Goal: Task Accomplishment & Management: Use online tool/utility

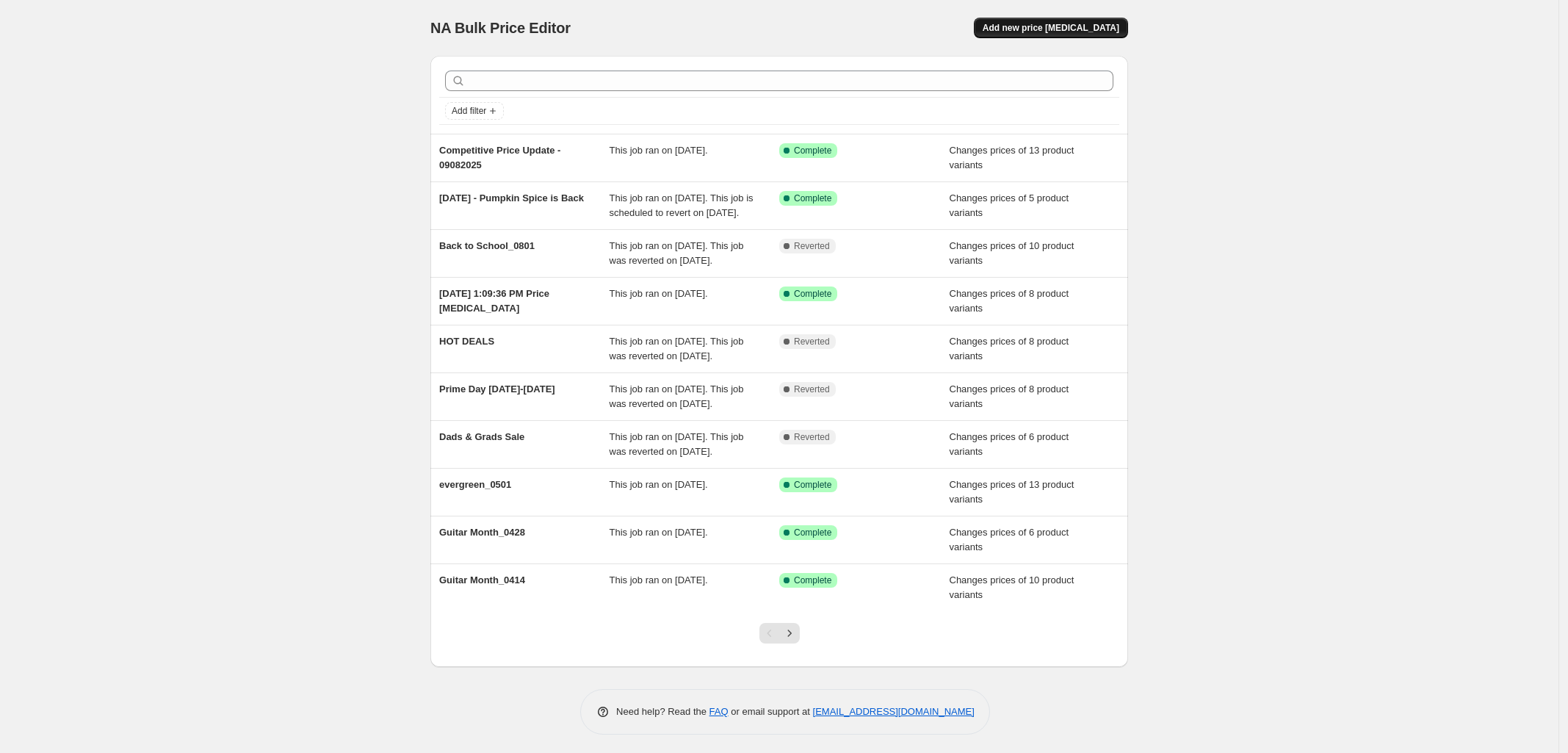
click at [1074, 21] on button "Add new price [MEDICAL_DATA]" at bounding box center [1051, 27] width 154 height 20
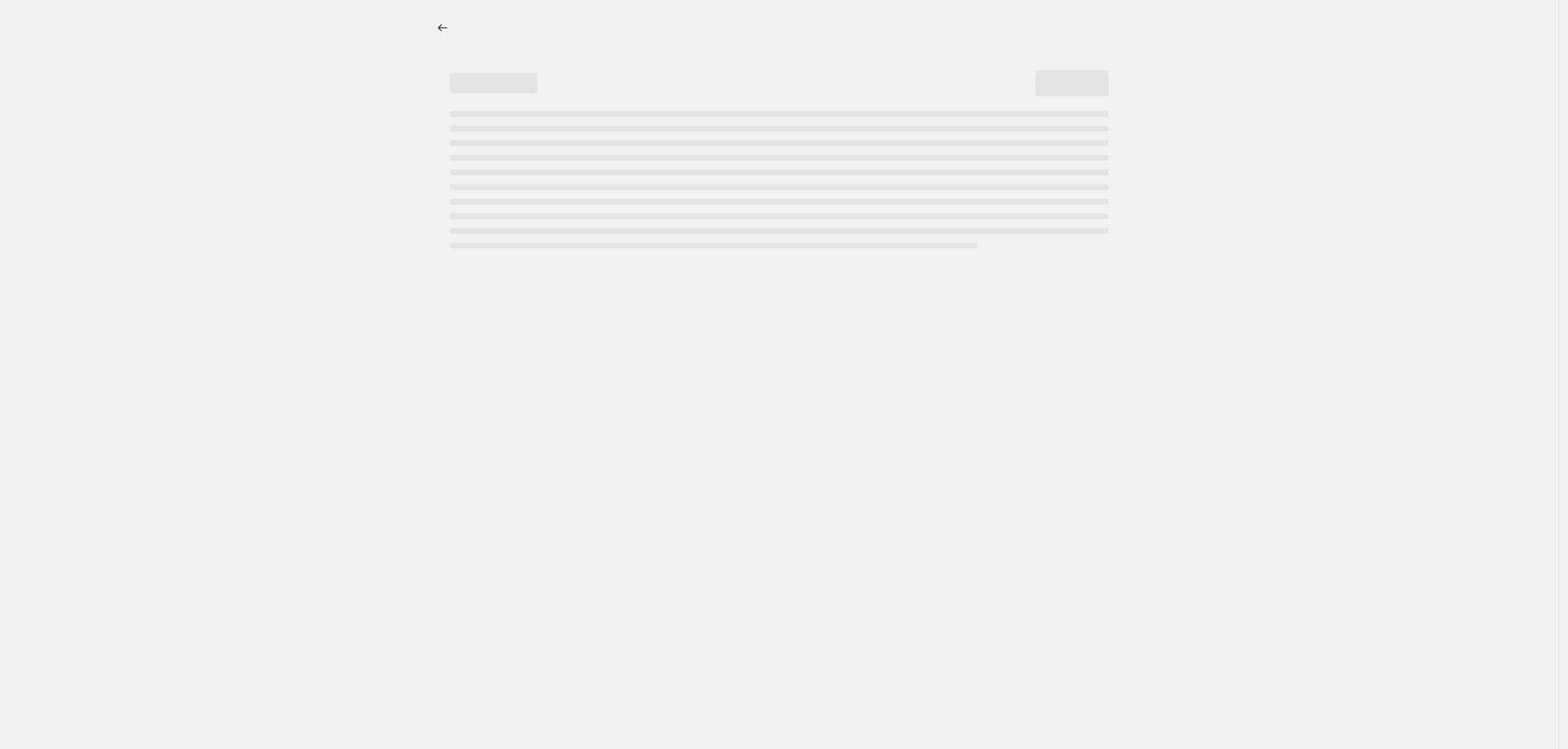
select select "percentage"
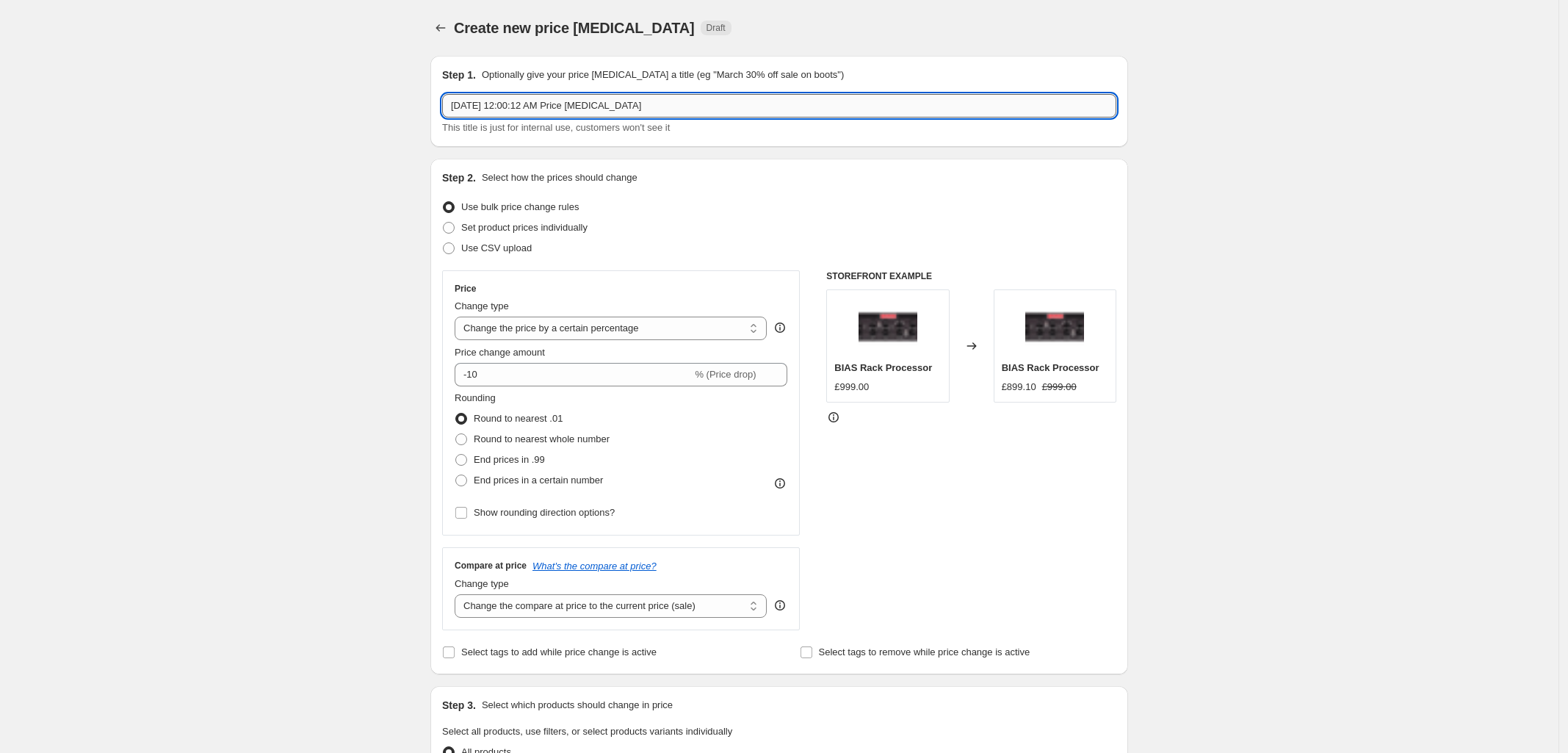
click at [665, 98] on input "[DATE] 12:00:12 AM Price [MEDICAL_DATA]" at bounding box center [779, 105] width 674 height 23
paste input "BIAS Legacy Products Update - 09182025"
type input "BIAS Legacy Products Update - 09182025"
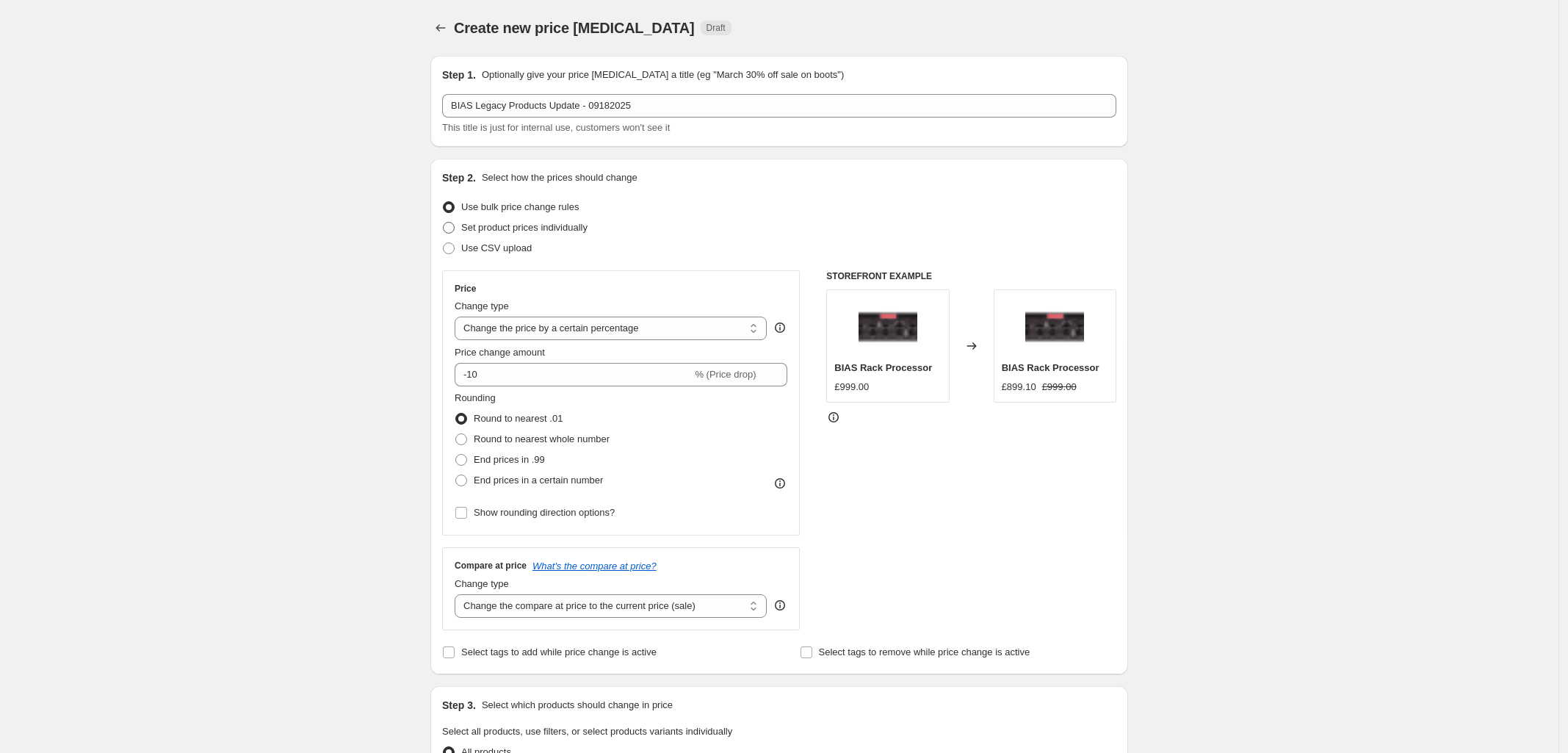
click at [454, 226] on span at bounding box center [449, 227] width 12 height 12
click at [444, 222] on input "Set product prices individually" at bounding box center [443, 221] width 1 height 1
radio input "true"
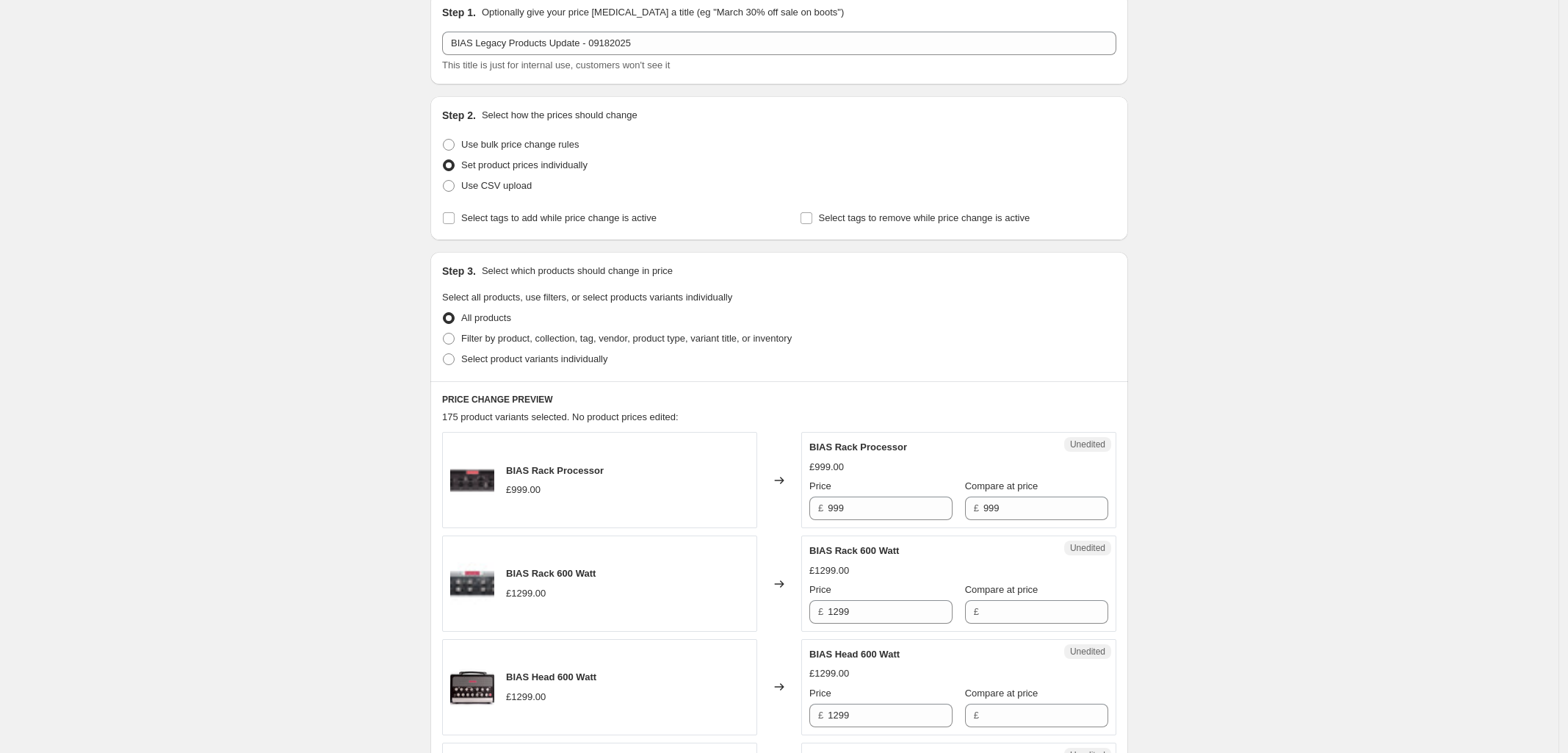
scroll to position [184, 0]
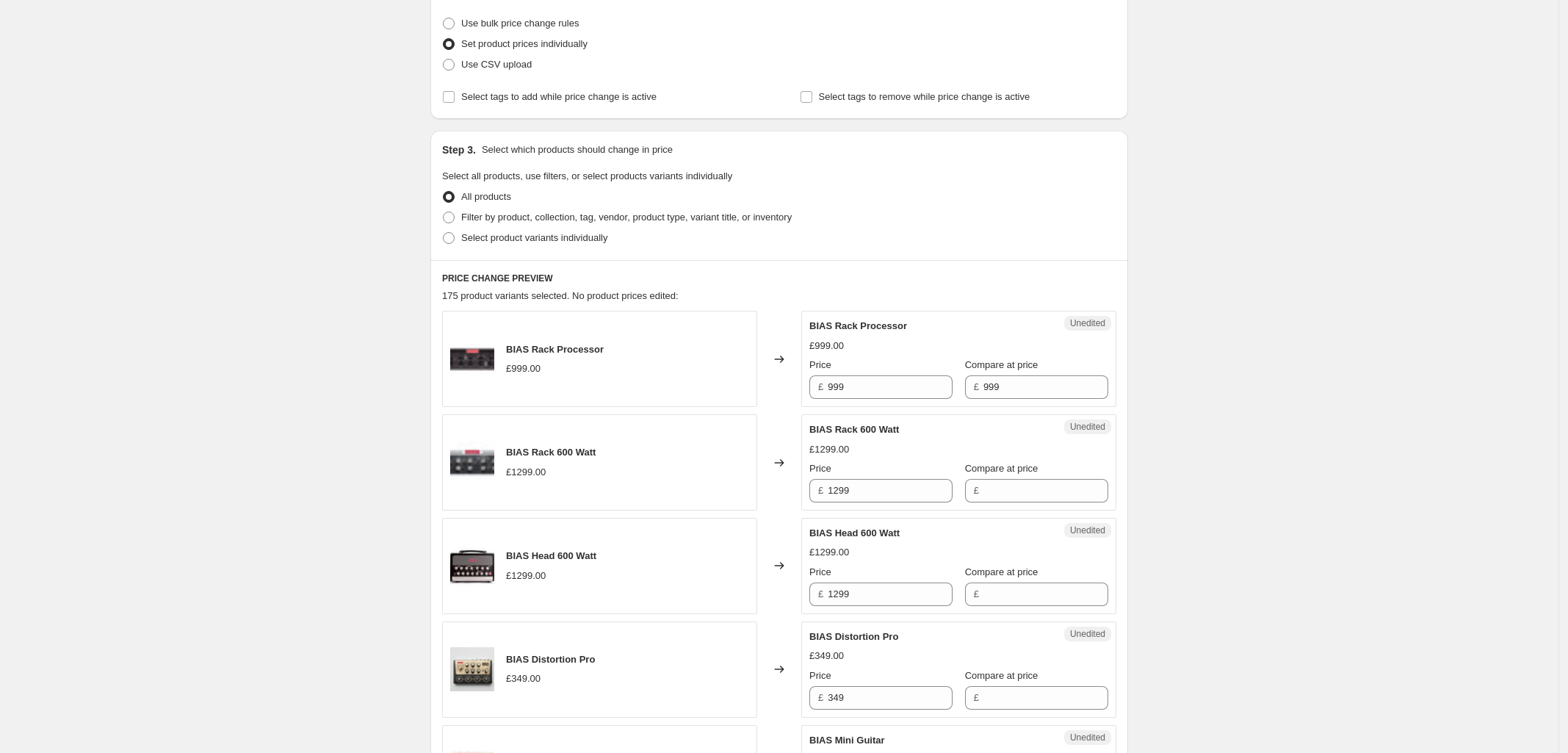
click at [449, 214] on span at bounding box center [449, 218] width 12 height 12
click at [444, 212] on input "Filter by product, collection, tag, vendor, product type, variant title, or inv…" at bounding box center [443, 212] width 1 height 1
radio input "true"
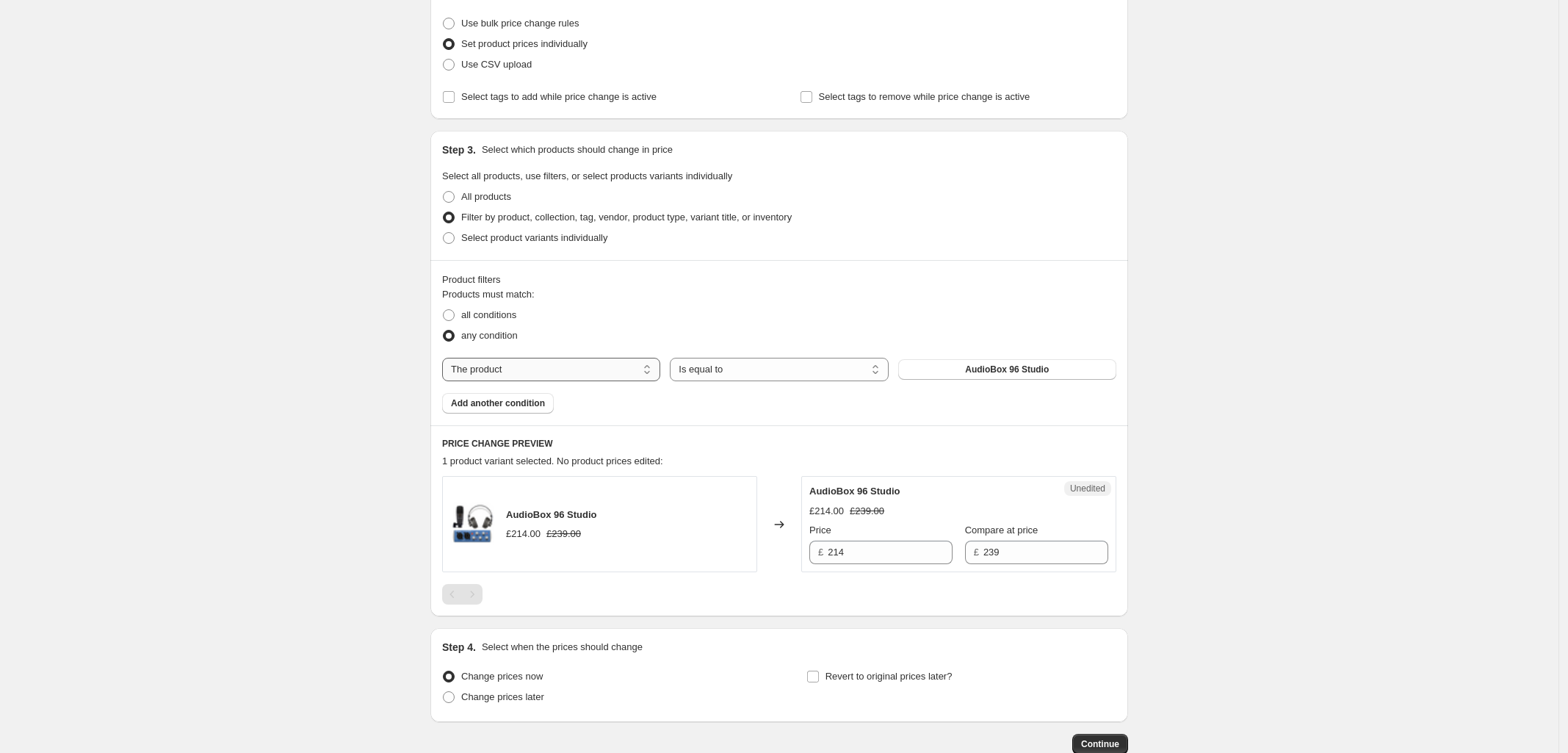
click at [621, 371] on select "The product The product's collection The product's tag The product's vendor The…" at bounding box center [551, 369] width 219 height 23
select select "collection"
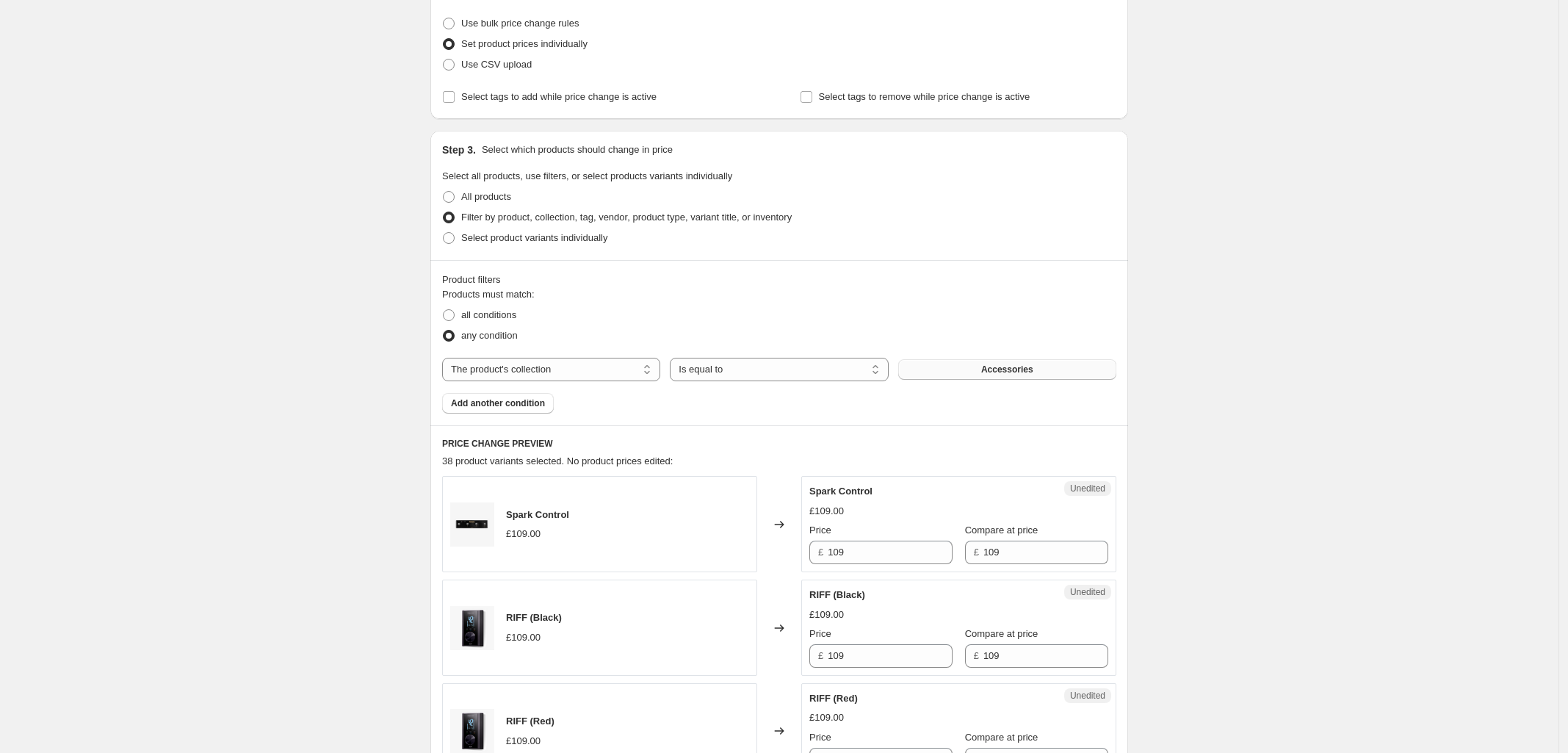
click at [967, 375] on button "Accessories" at bounding box center [1007, 369] width 219 height 20
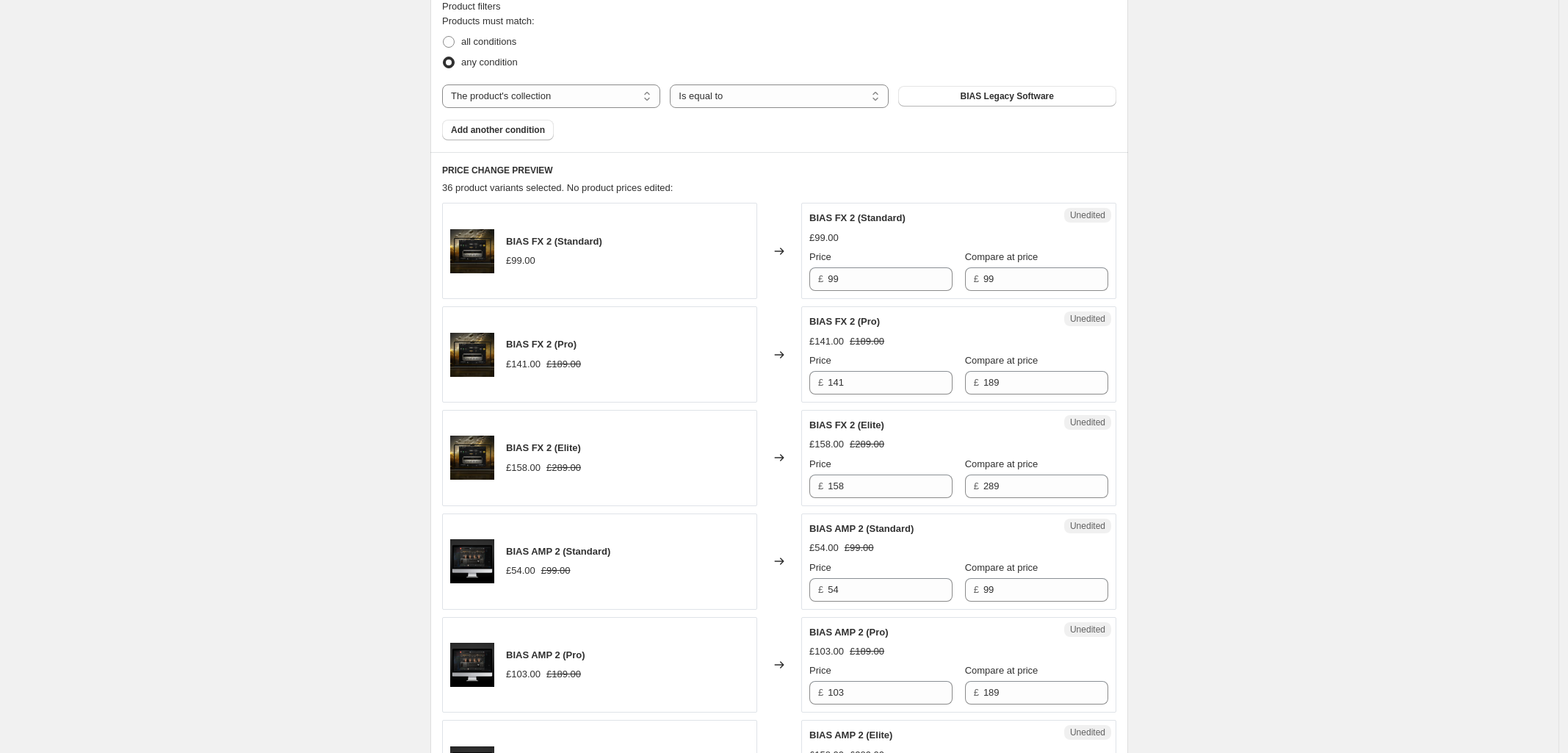
scroll to position [459, 0]
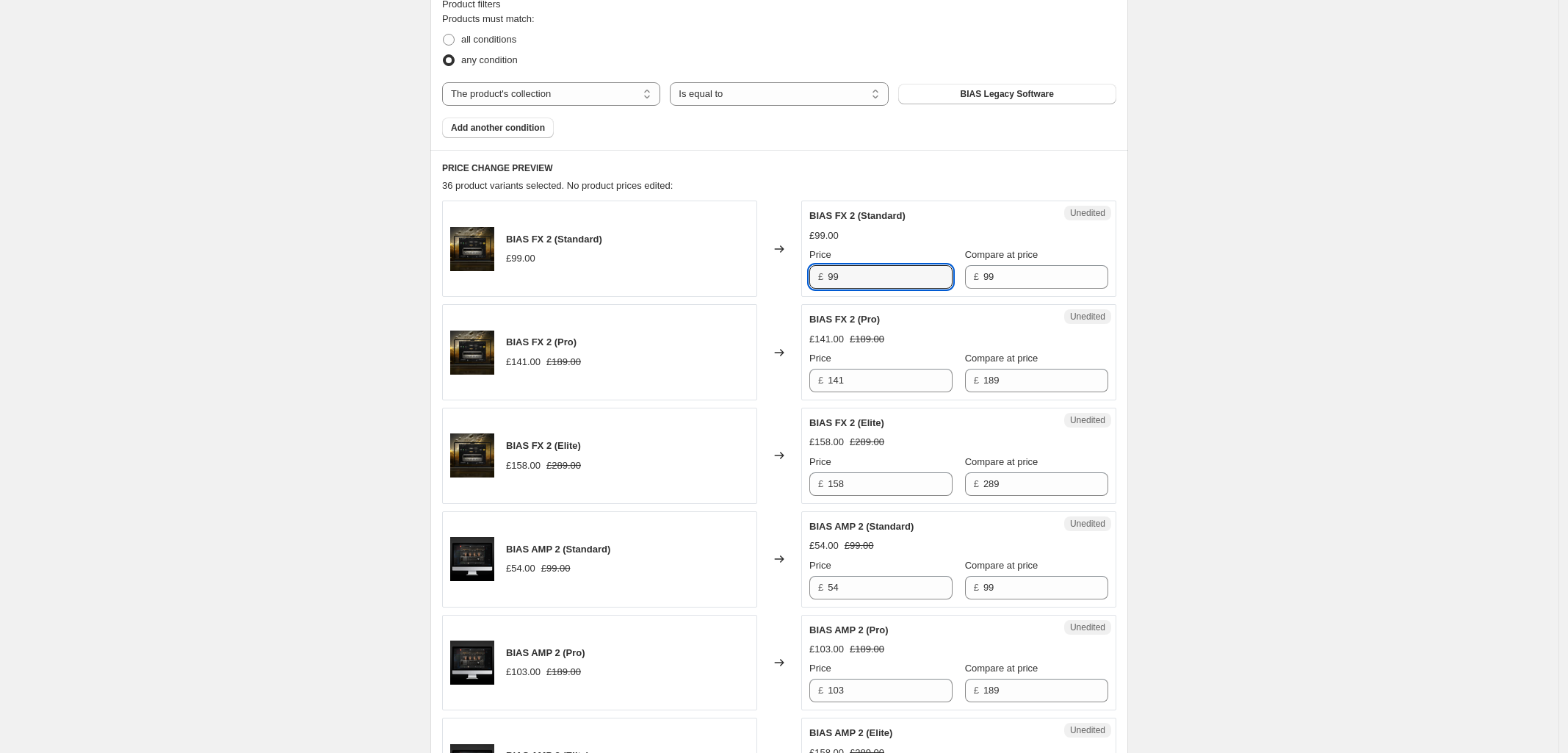
drag, startPoint x: 653, startPoint y: 278, endPoint x: 541, endPoint y: 279, distance: 112.0
click at [549, 278] on div "BIAS FX 2 (Standard) £99.00 Changed to Unedited BIAS FX 2 (Standard) £99.00 Pri…" at bounding box center [779, 248] width 674 height 96
type input "0"
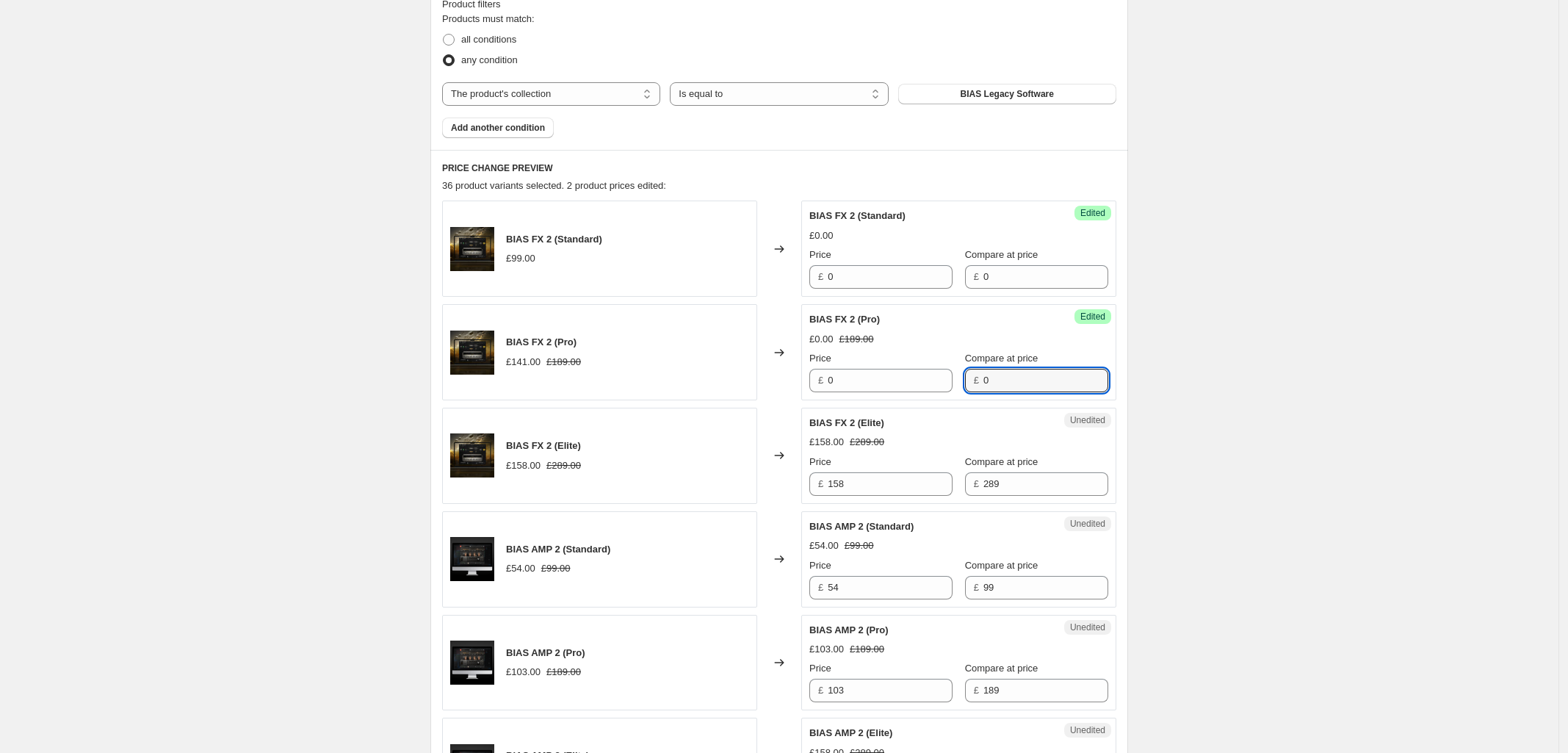
type input "0"
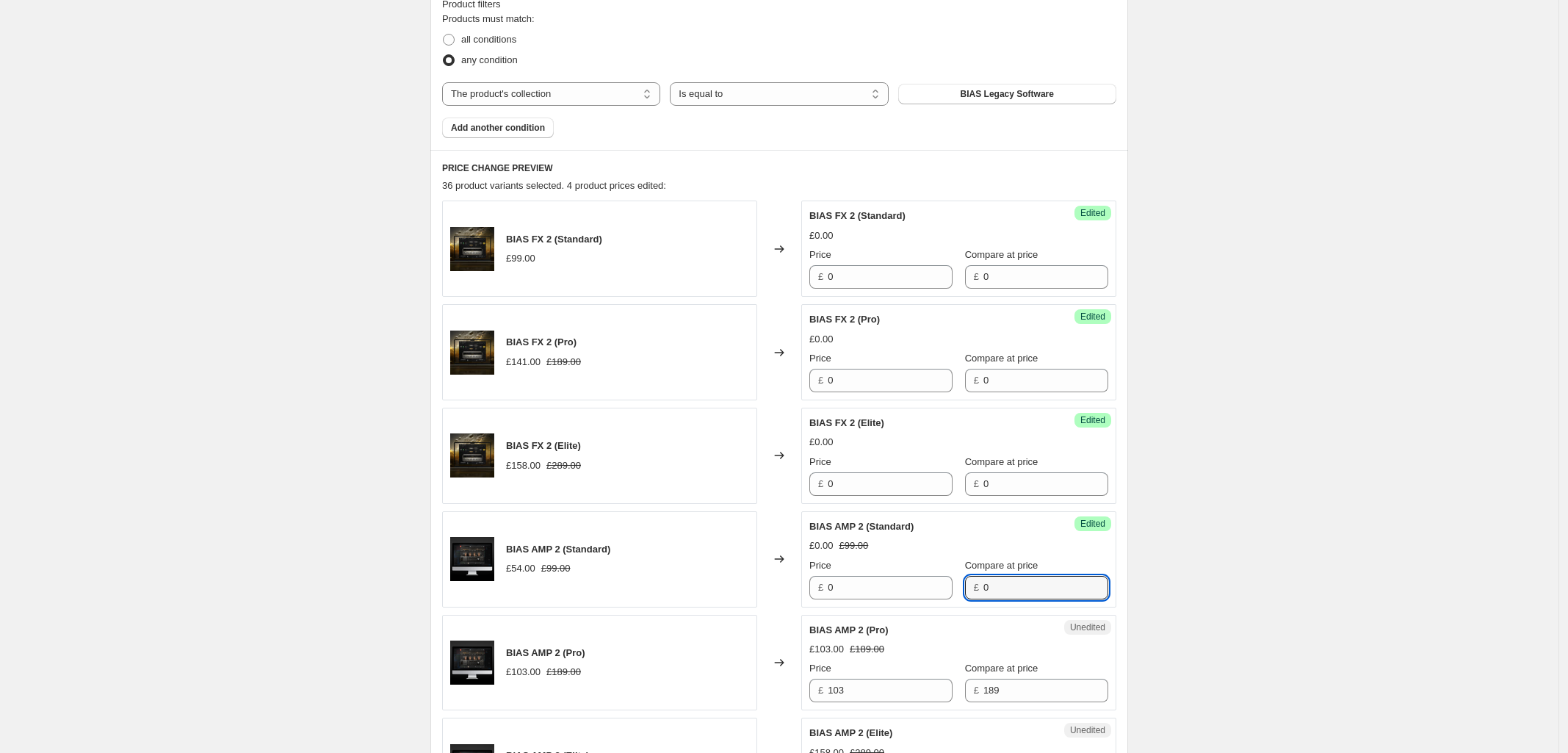
type input "0"
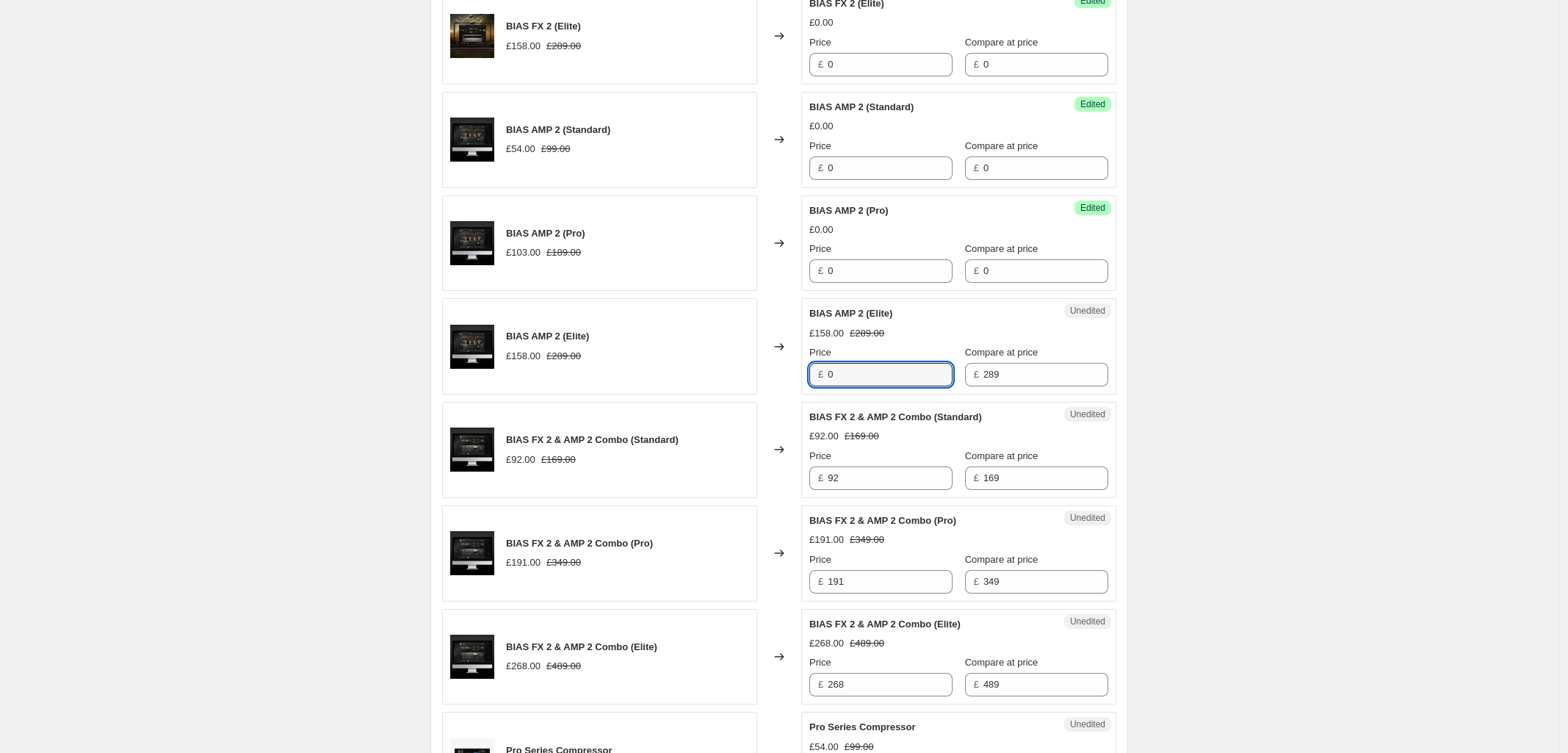
type input "0"
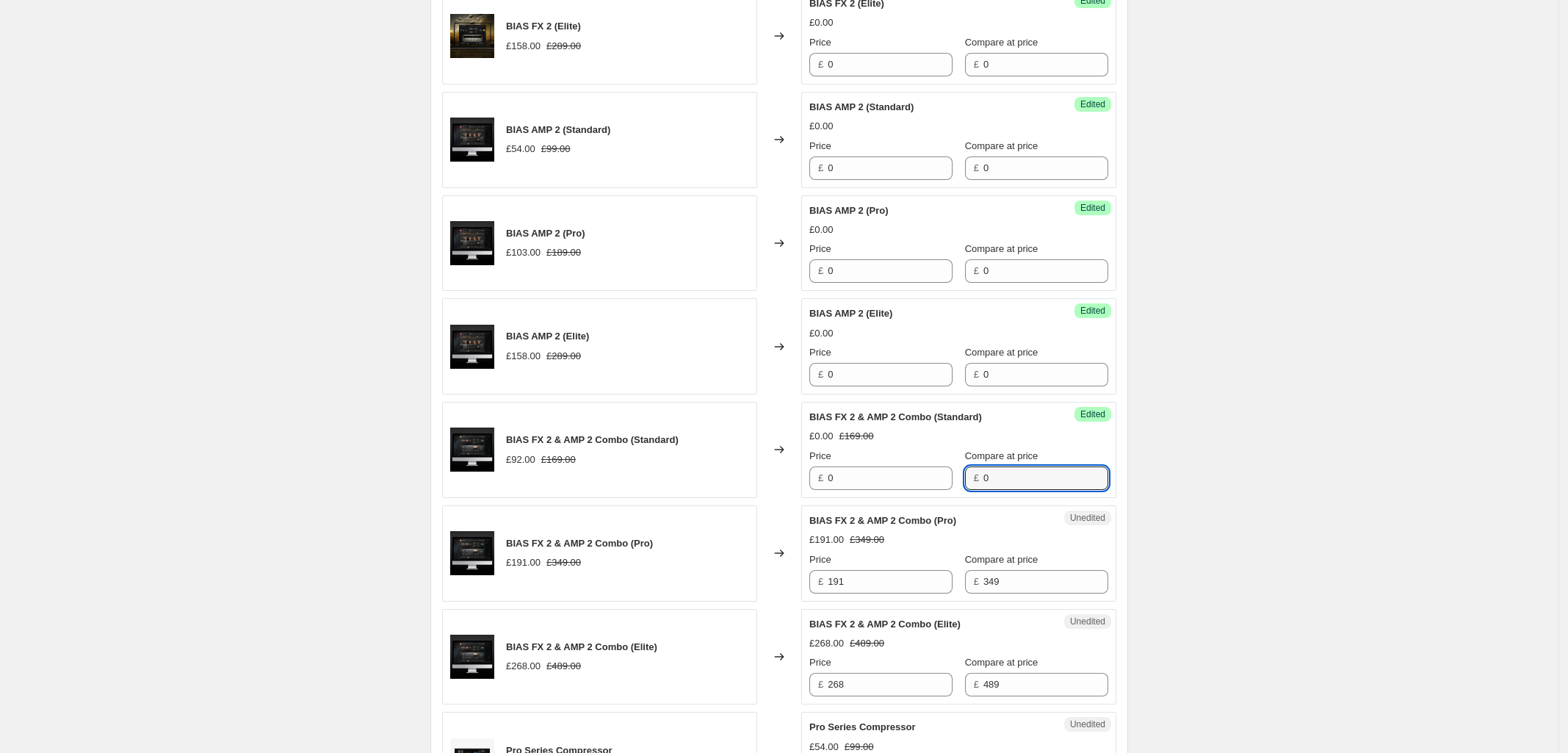
type input "0"
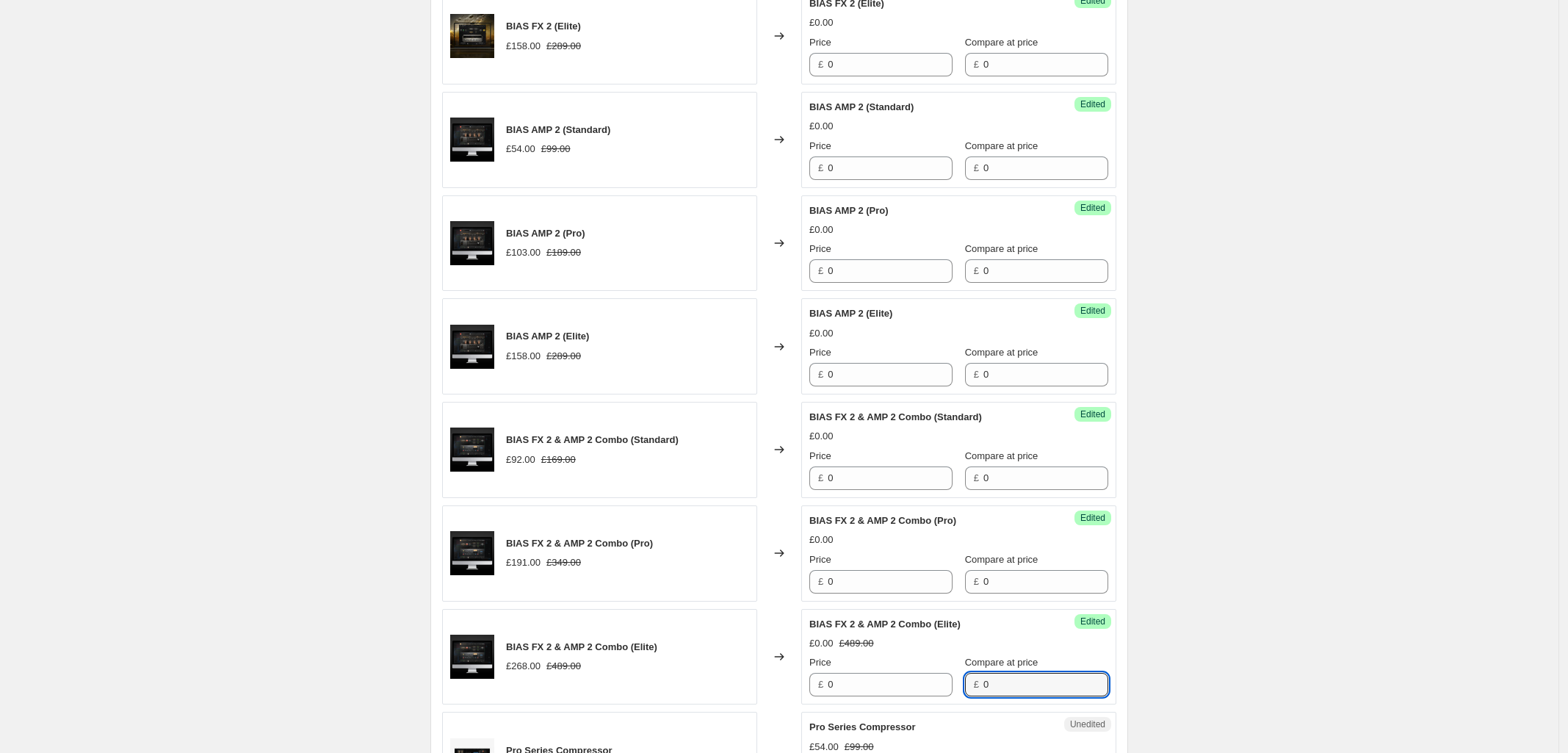
type input "0"
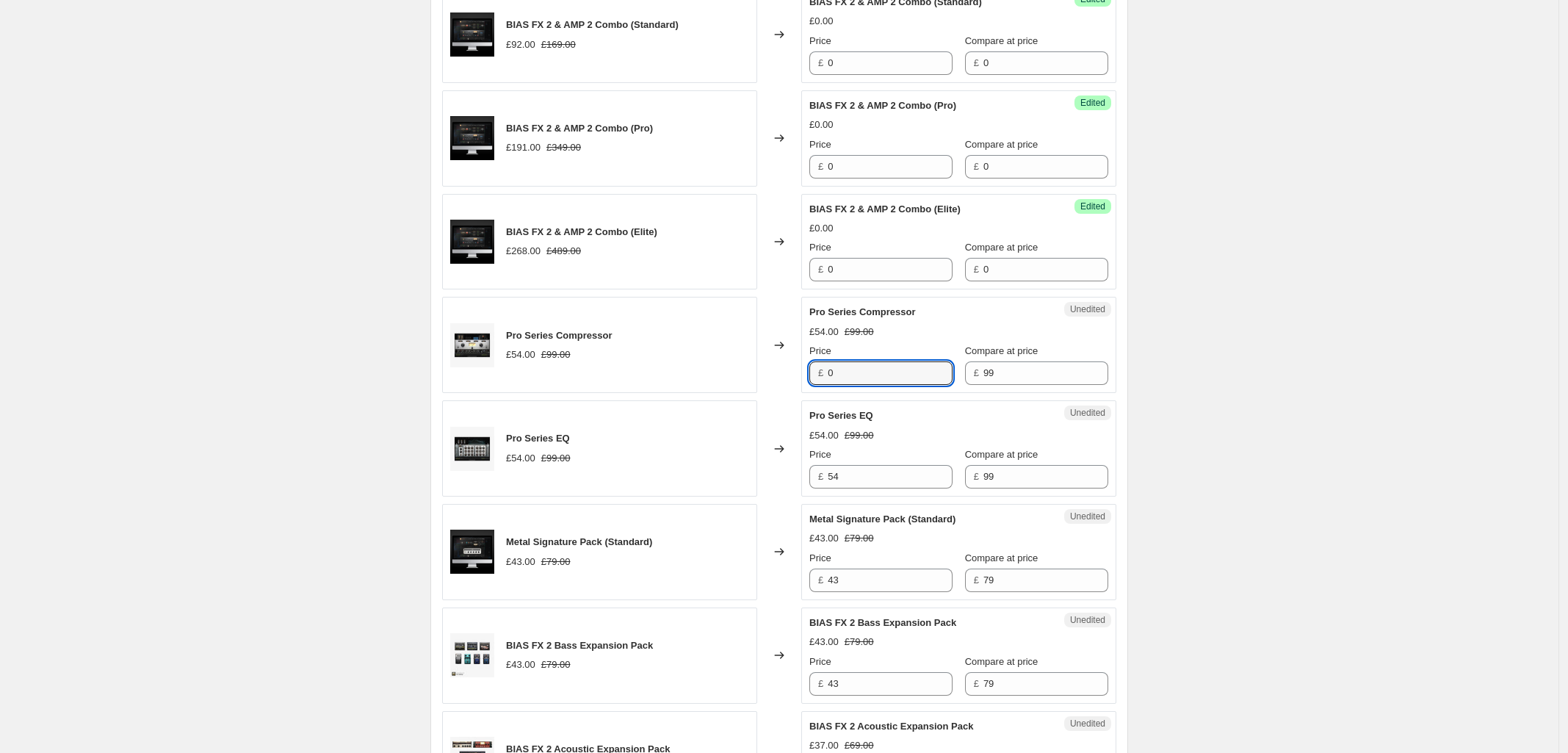
type input "0"
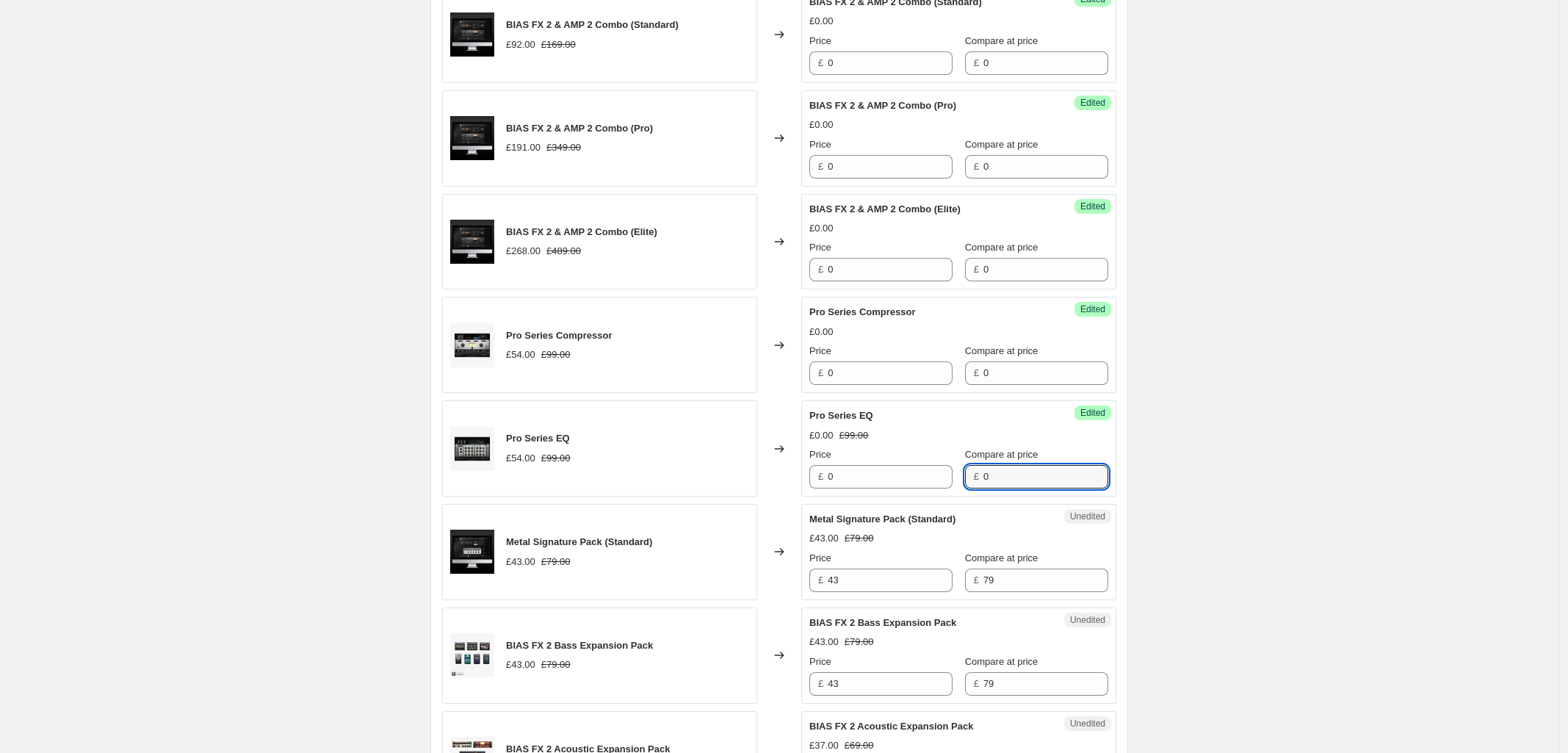
type input "0"
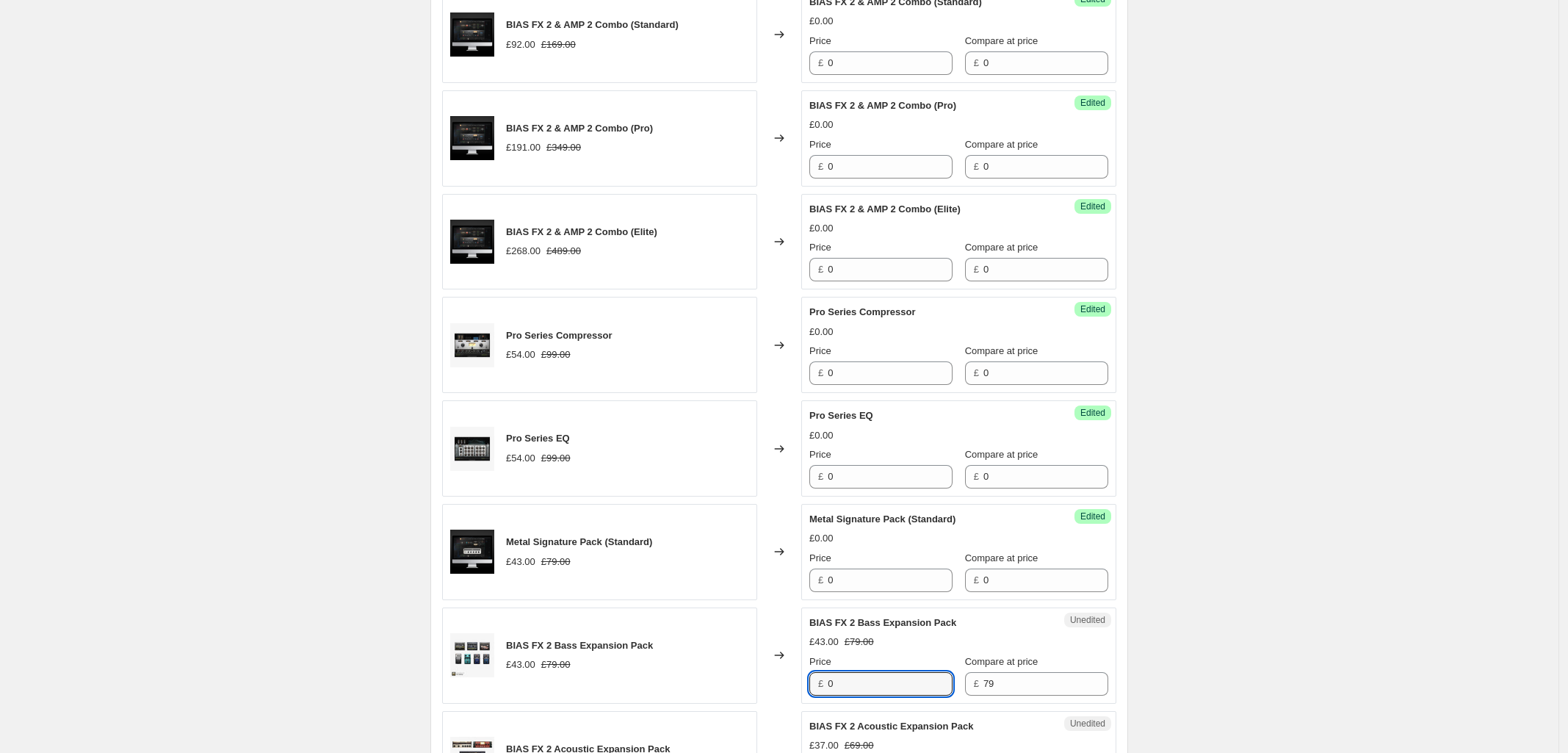
type input "0"
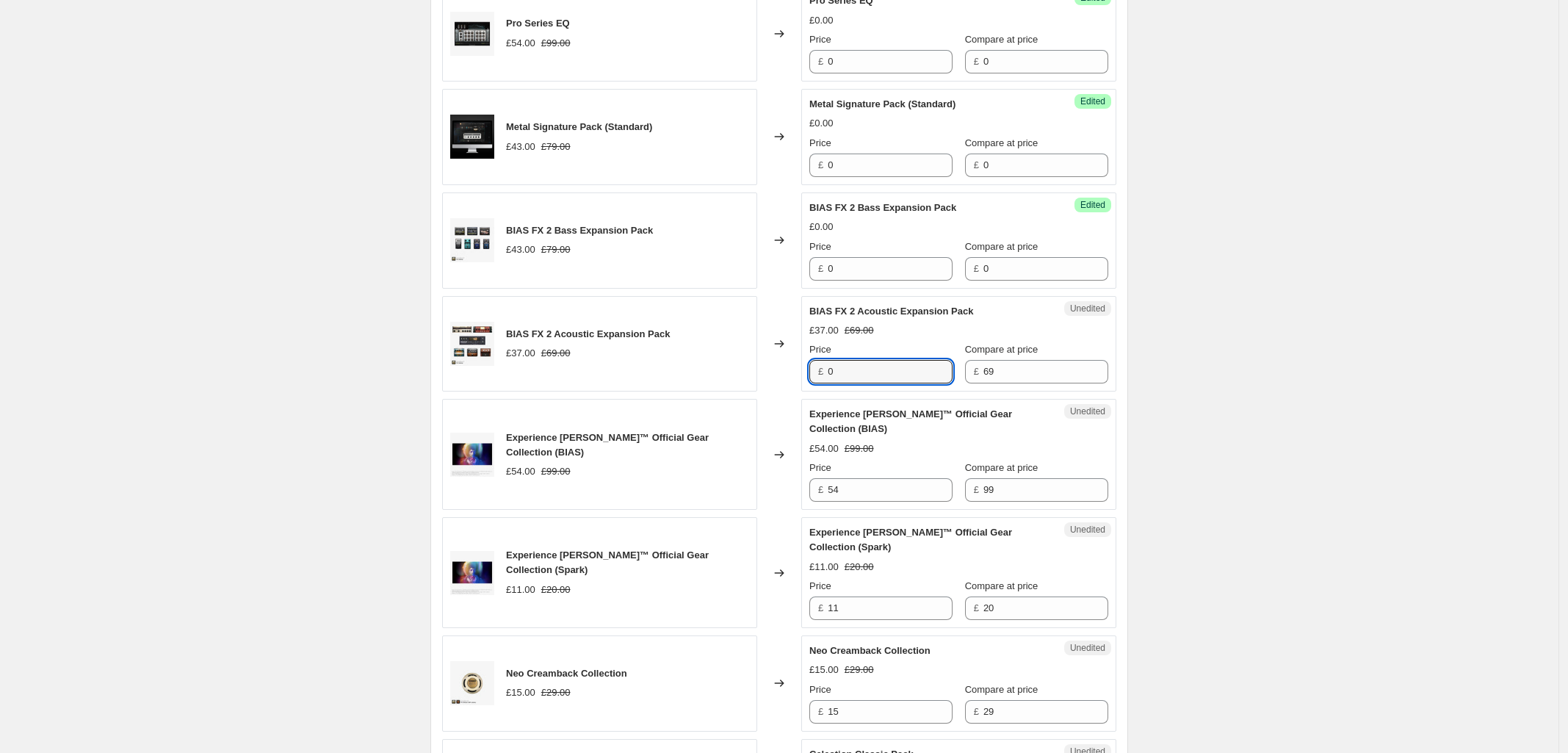
type input "0"
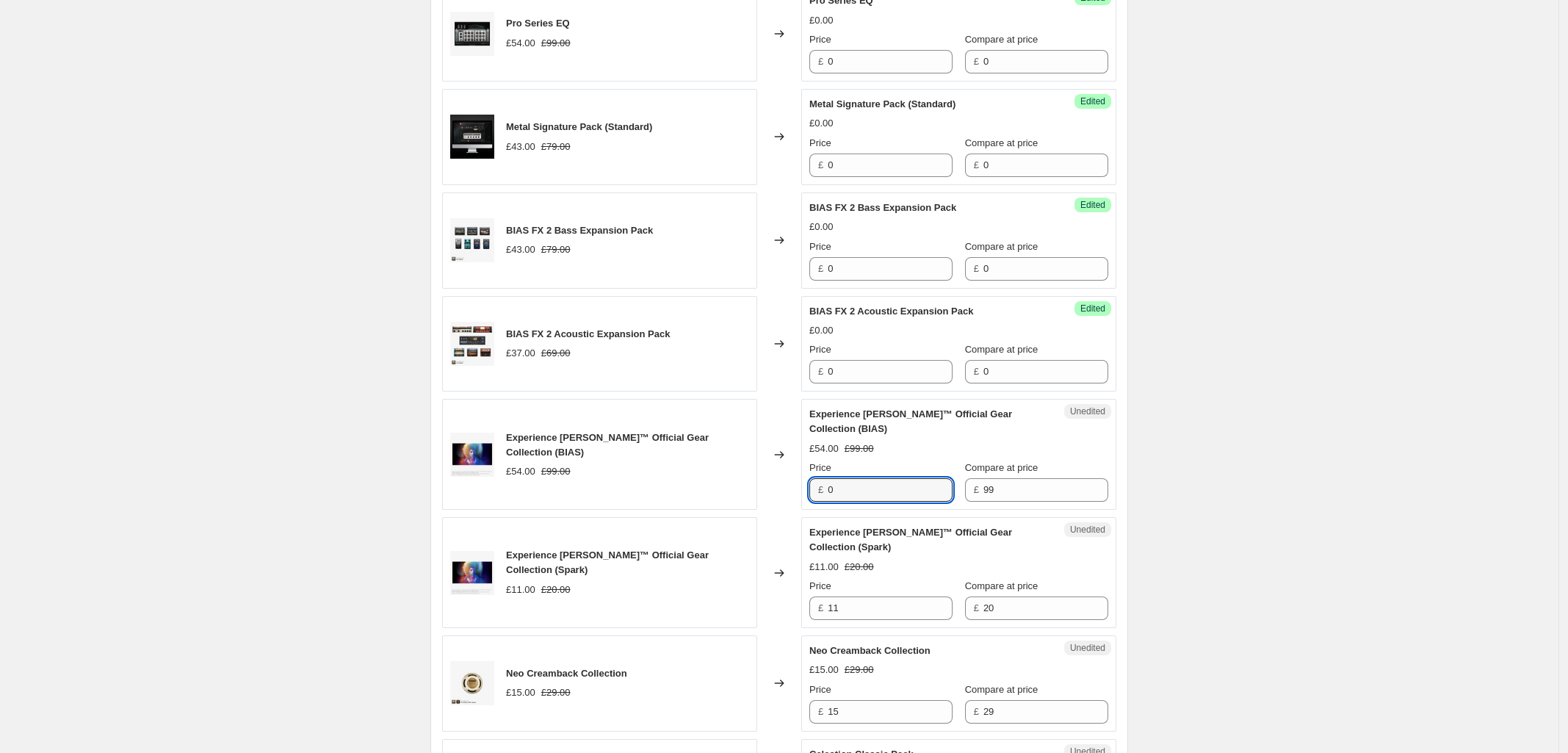
type input "0"
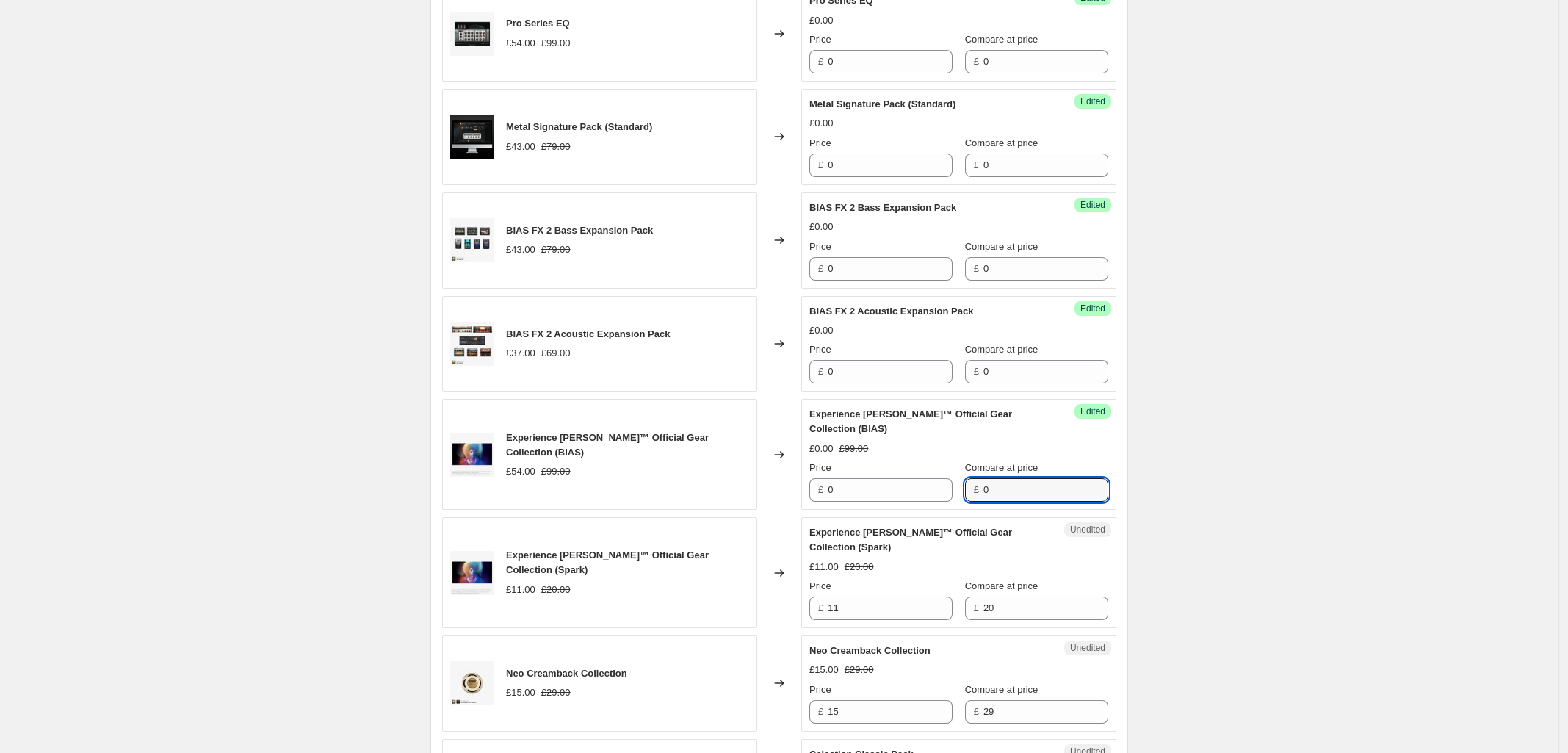
type input "0"
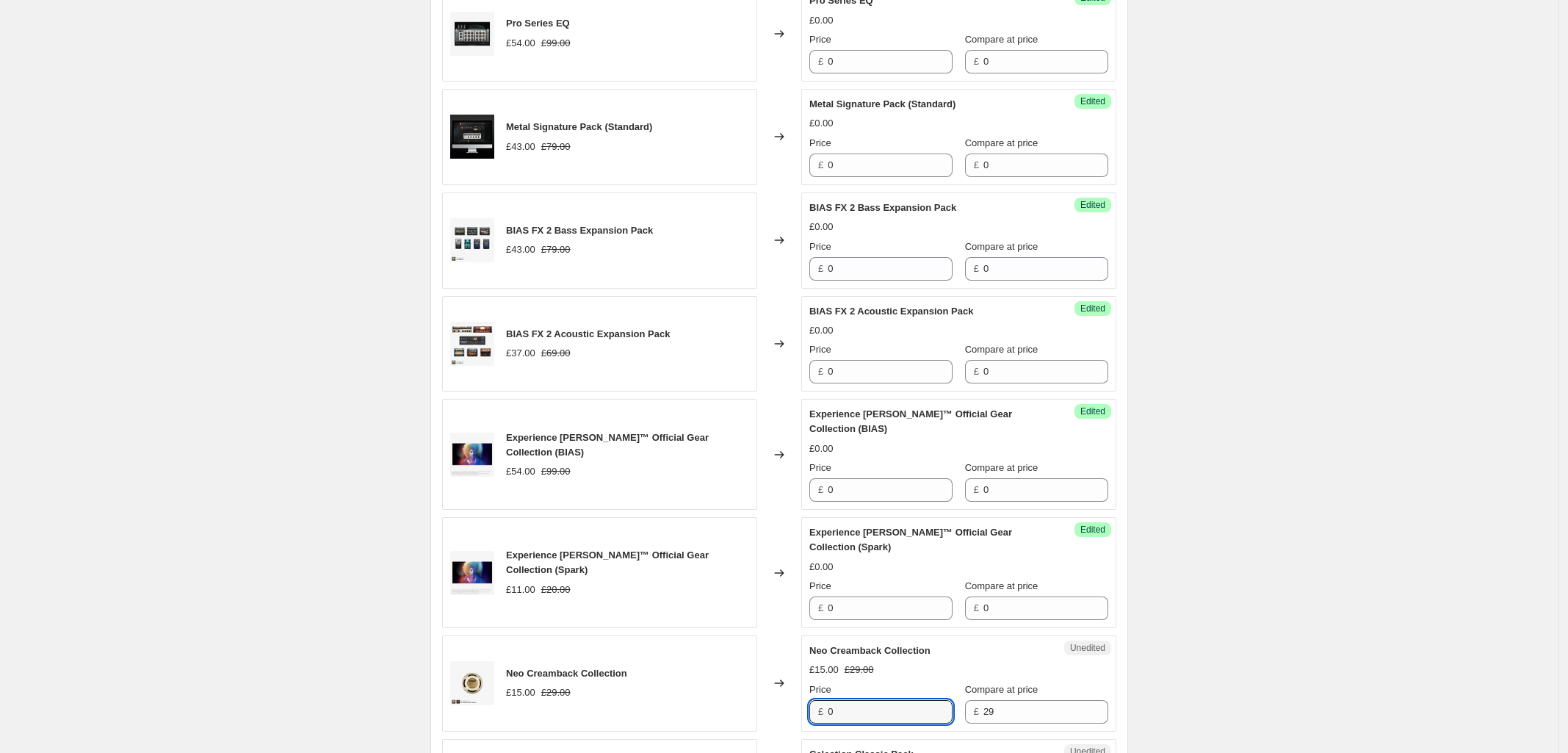
type input "0"
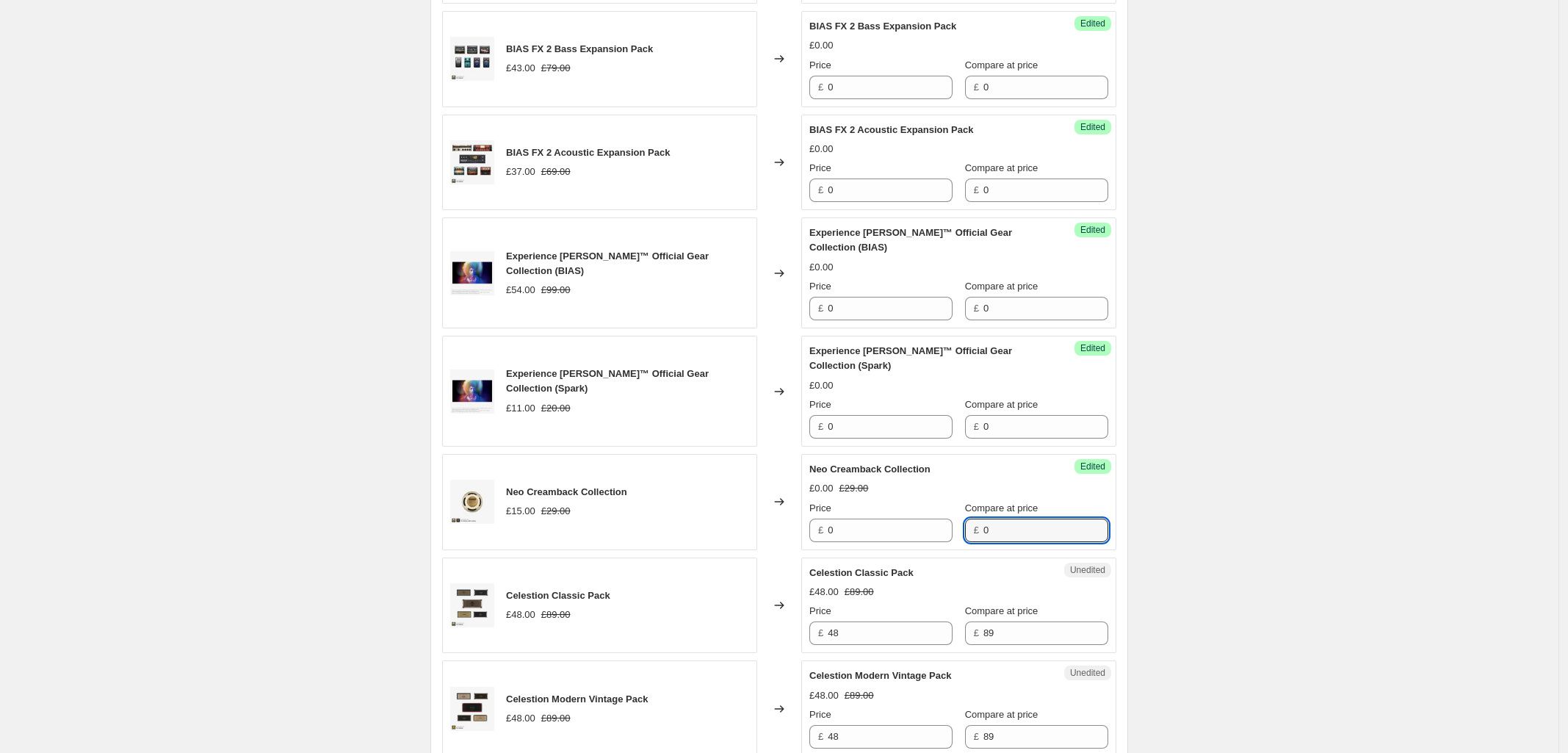
scroll to position [1892, 0]
type input "0"
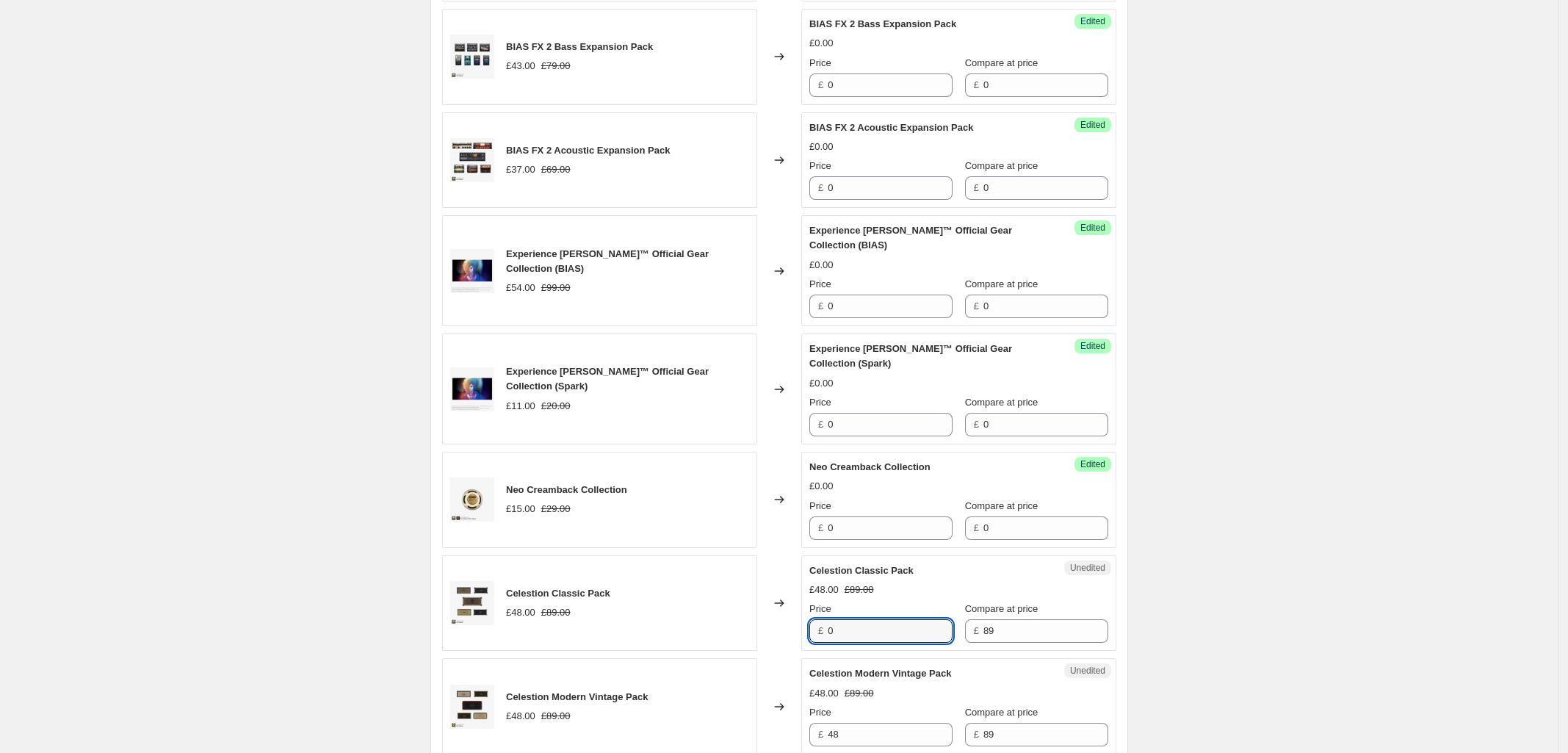
type input "0"
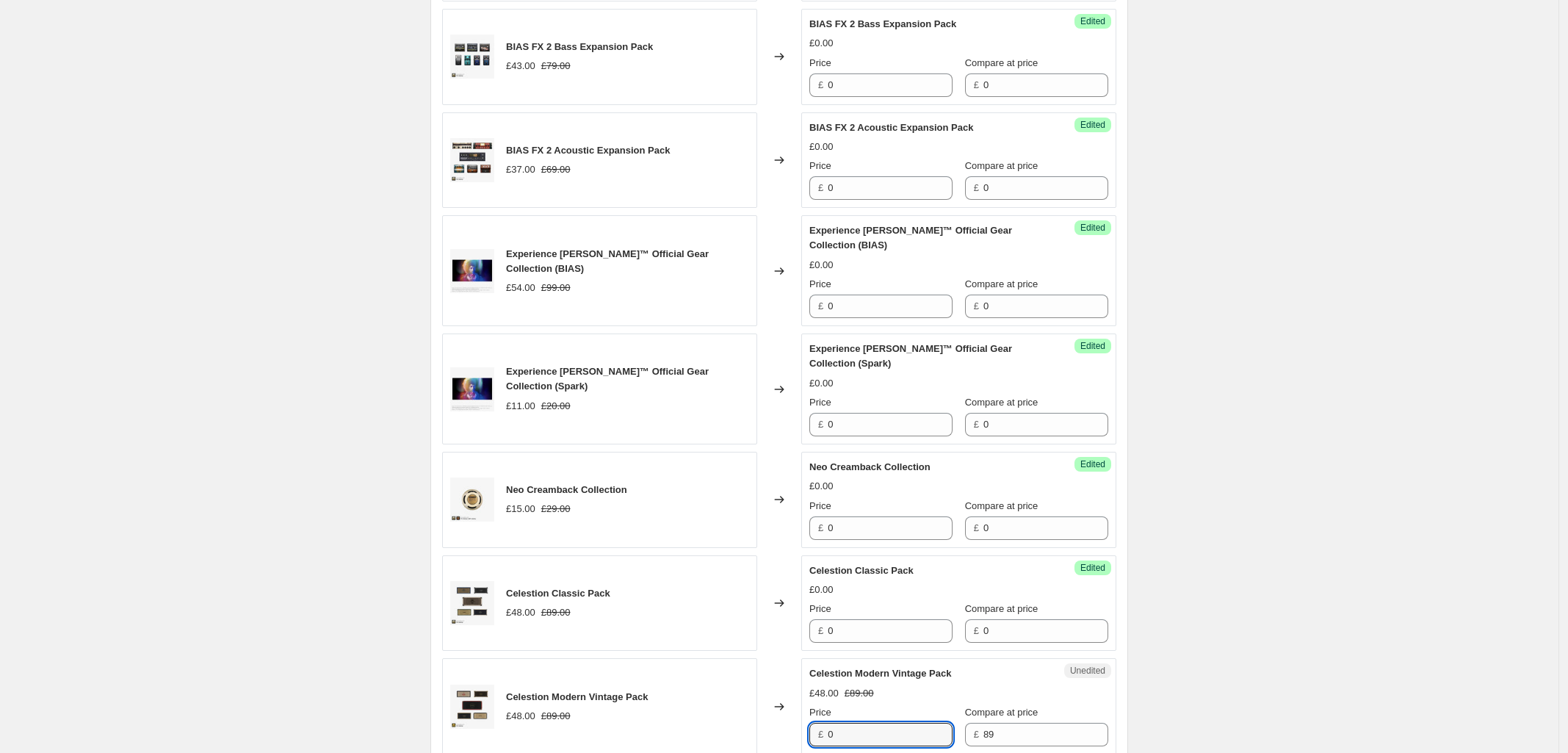
type input "0"
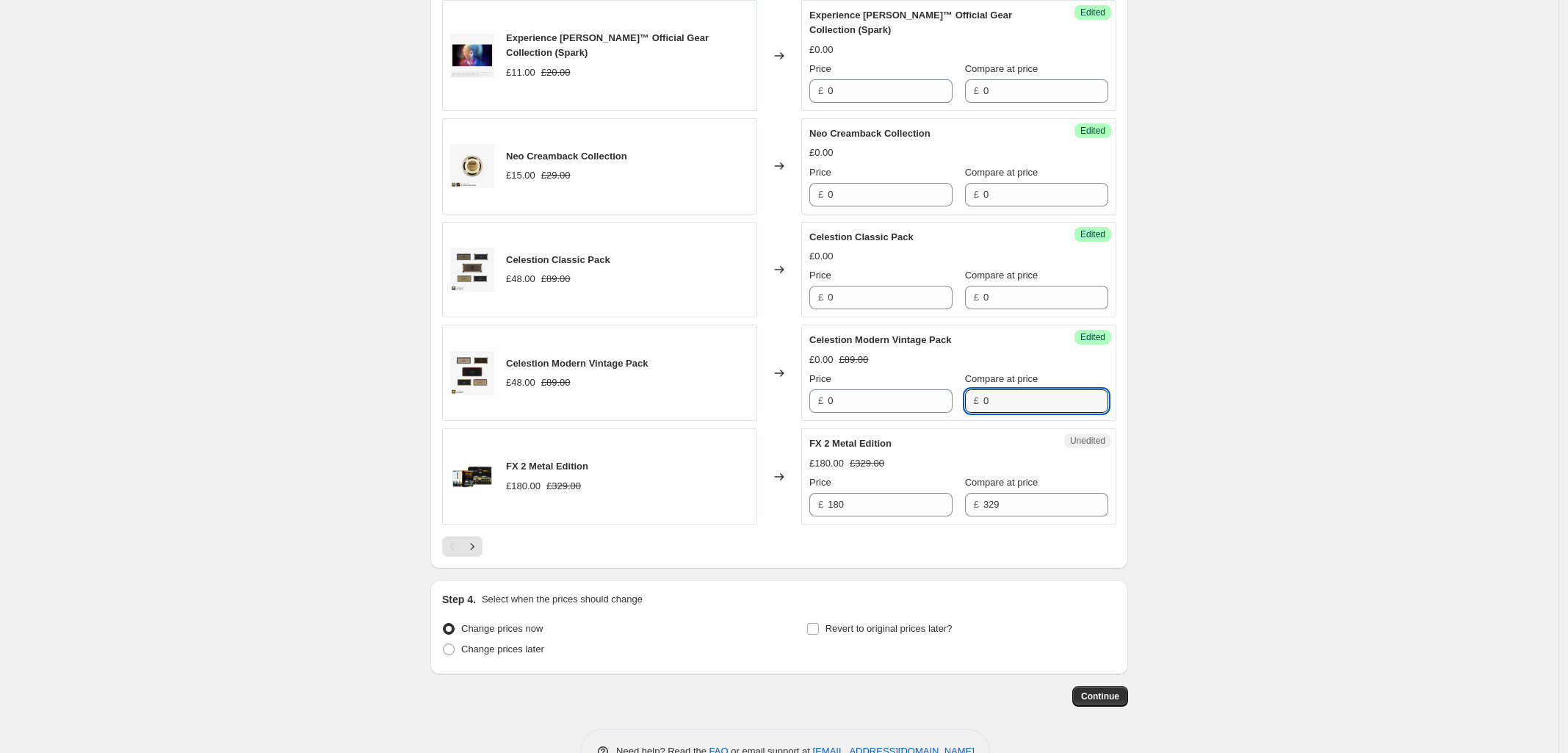
scroll to position [2259, 0]
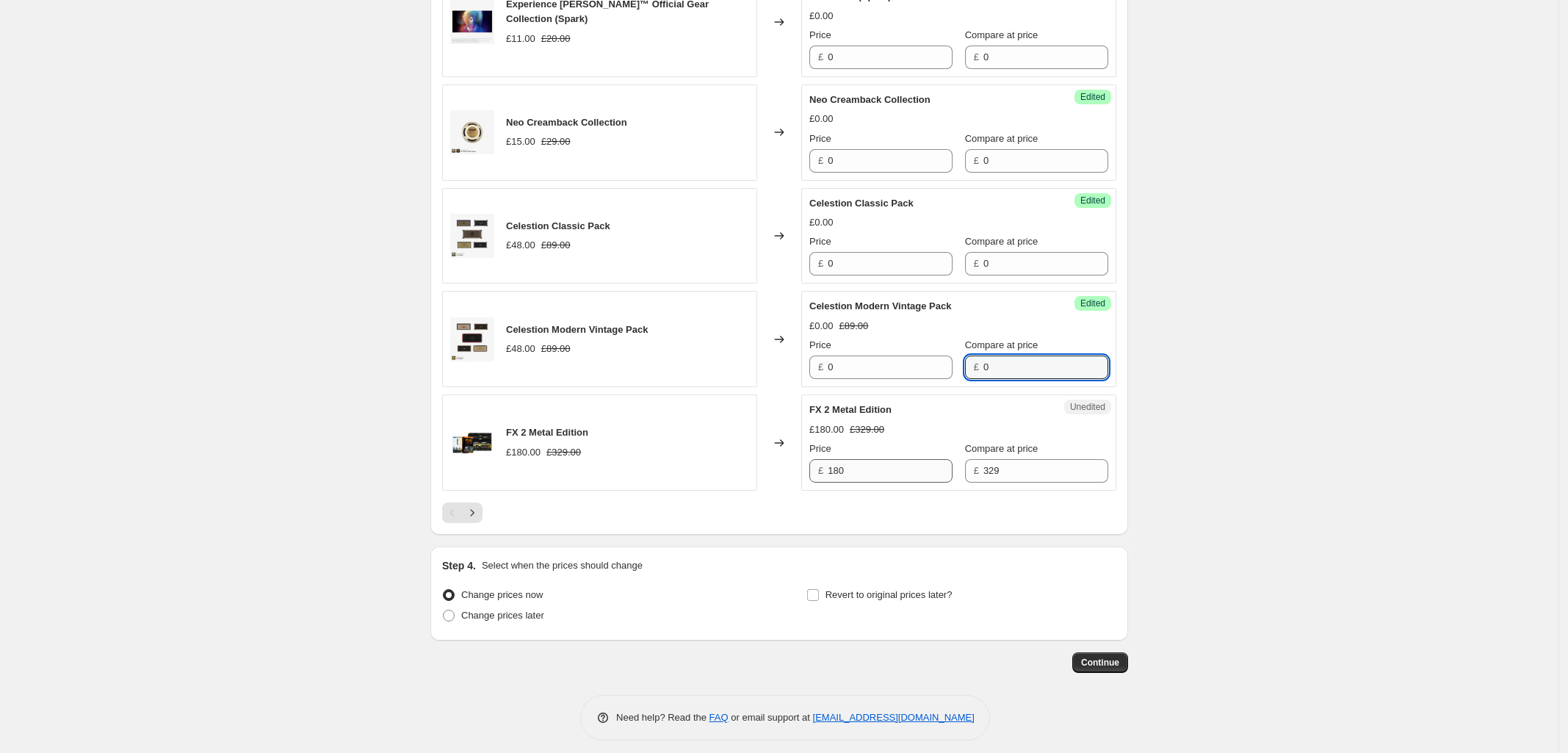
type input "0"
drag, startPoint x: 857, startPoint y: 486, endPoint x: 225, endPoint y: 444, distance: 633.4
type input "0"
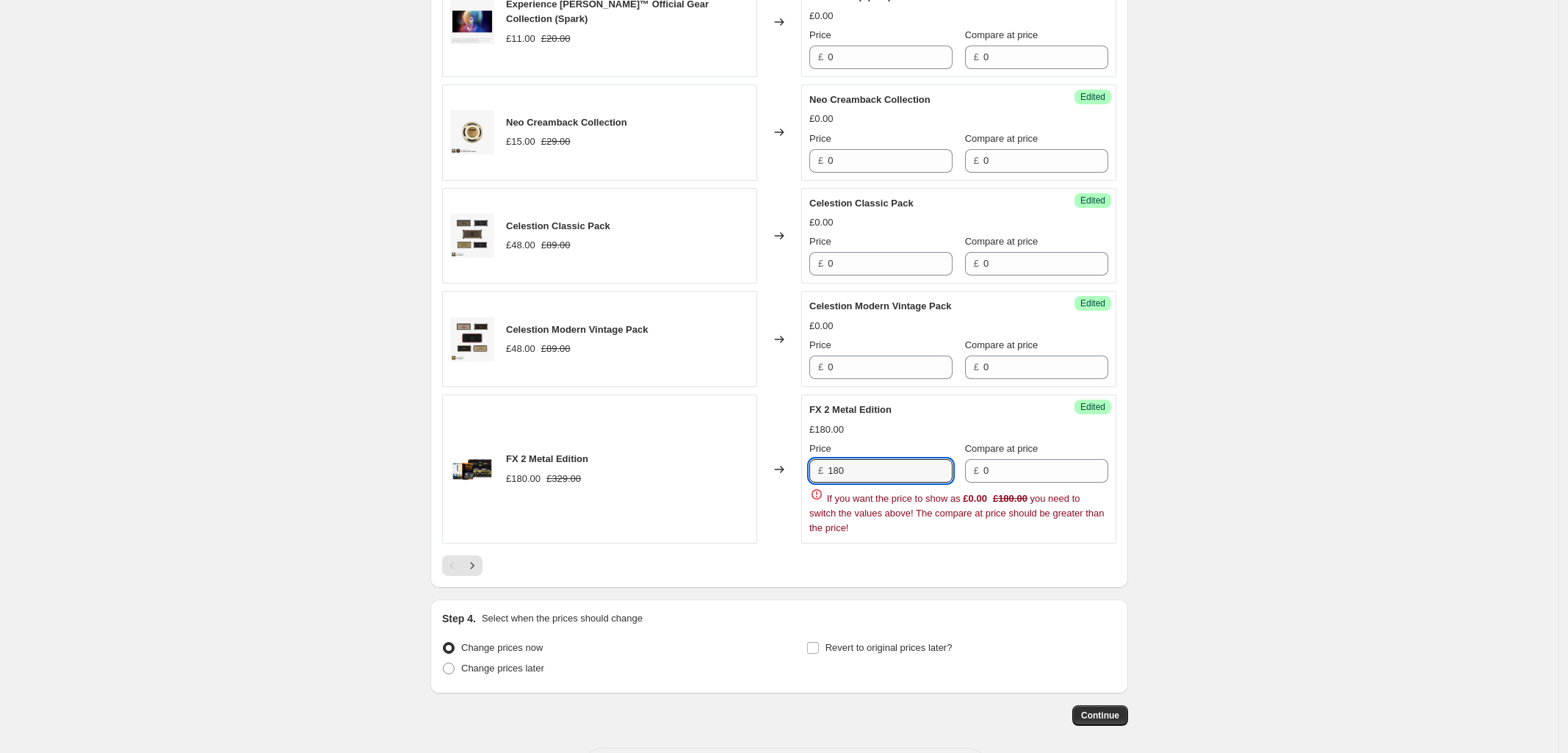
drag, startPoint x: 810, startPoint y: 471, endPoint x: 632, endPoint y: 480, distance: 178.2
click at [633, 482] on div "FX 2 Metal Edition £180.00 £329.00 Changed to Success Edited FX 2 Metal Edition…" at bounding box center [779, 468] width 674 height 149
drag, startPoint x: 867, startPoint y: 475, endPoint x: 674, endPoint y: 509, distance: 196.0
click at [721, 501] on div "FX 2 Metal Edition £180.00 £329.00 Changed to Success Edited FX 2 Metal Edition…" at bounding box center [779, 468] width 674 height 149
type input "0"
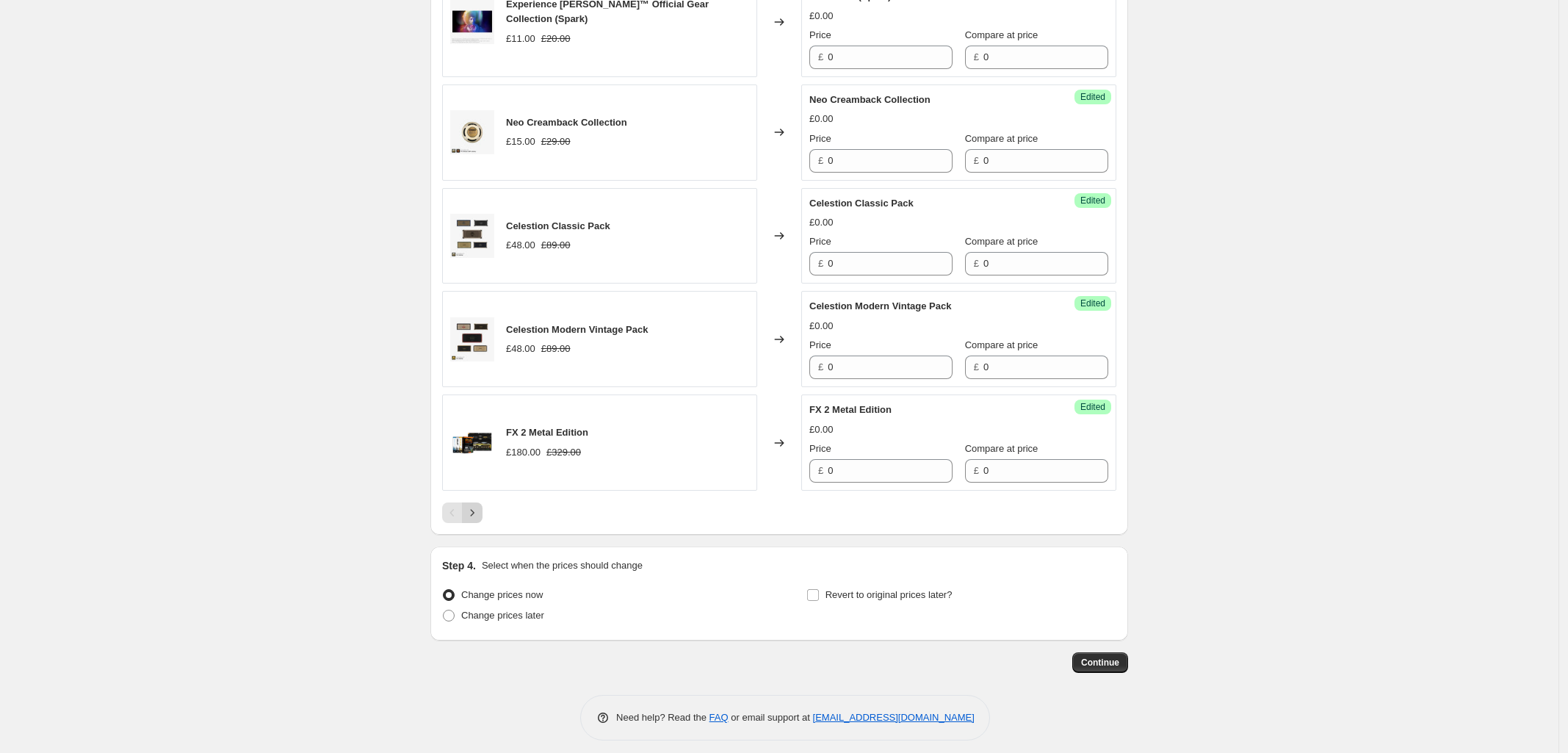
click at [476, 519] on icon "Next" at bounding box center [472, 513] width 15 height 15
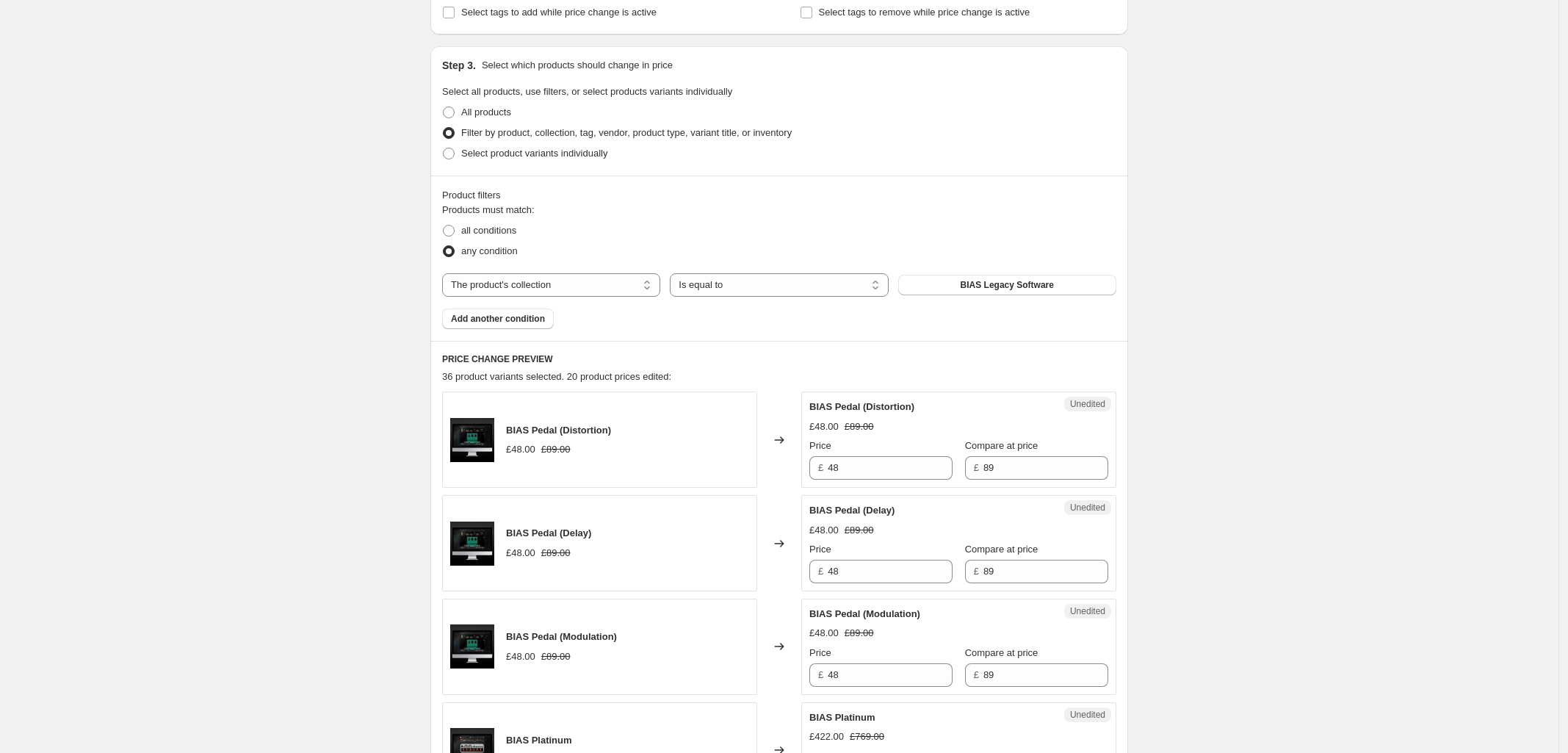
scroll to position [276, 0]
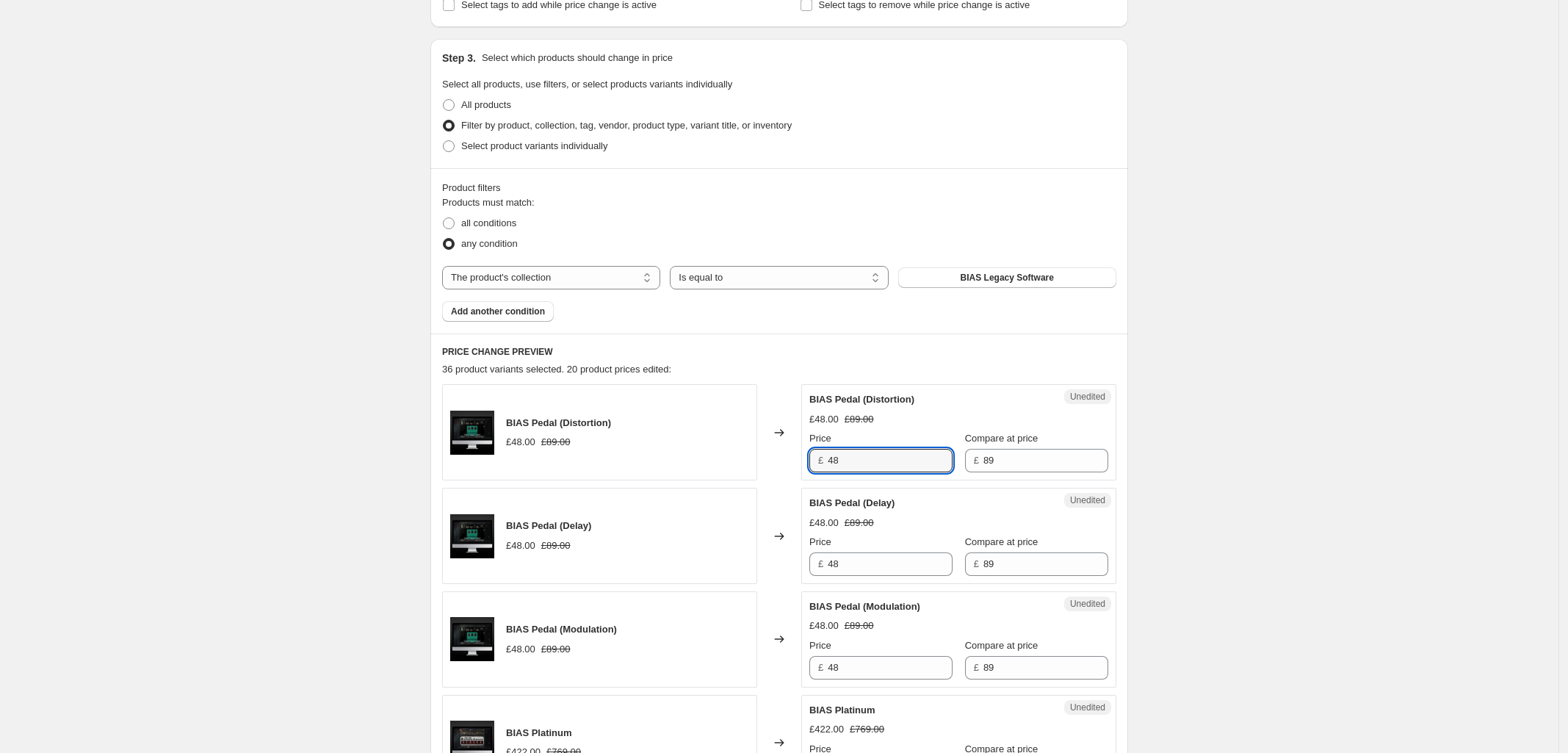
drag, startPoint x: 783, startPoint y: 460, endPoint x: 262, endPoint y: 486, distance: 521.6
click at [562, 467] on div "BIAS Pedal (Distortion) £48.00 £89.00 Changed to Unedited BIAS Pedal (Distortio…" at bounding box center [779, 432] width 674 height 96
type input "0"
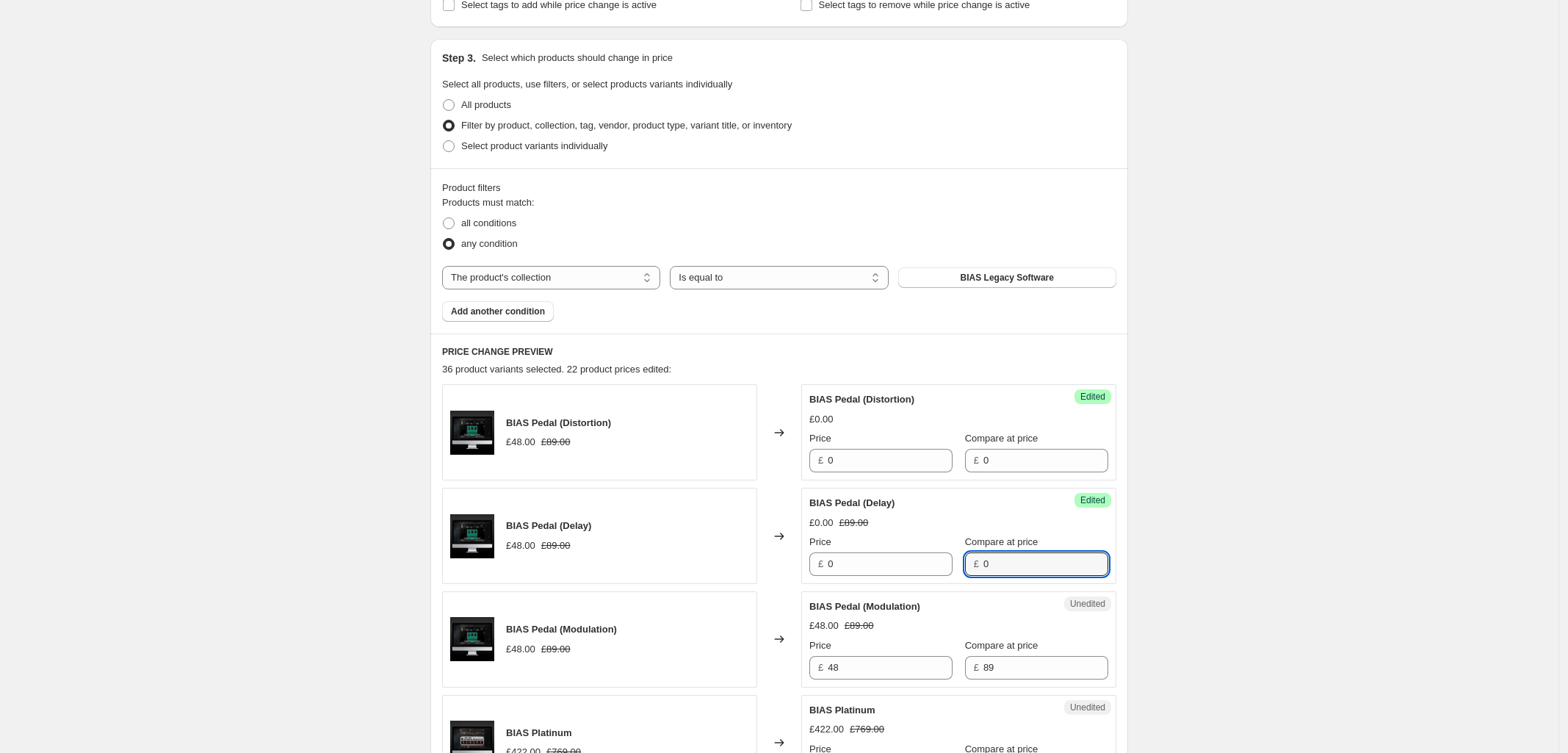
type input "0"
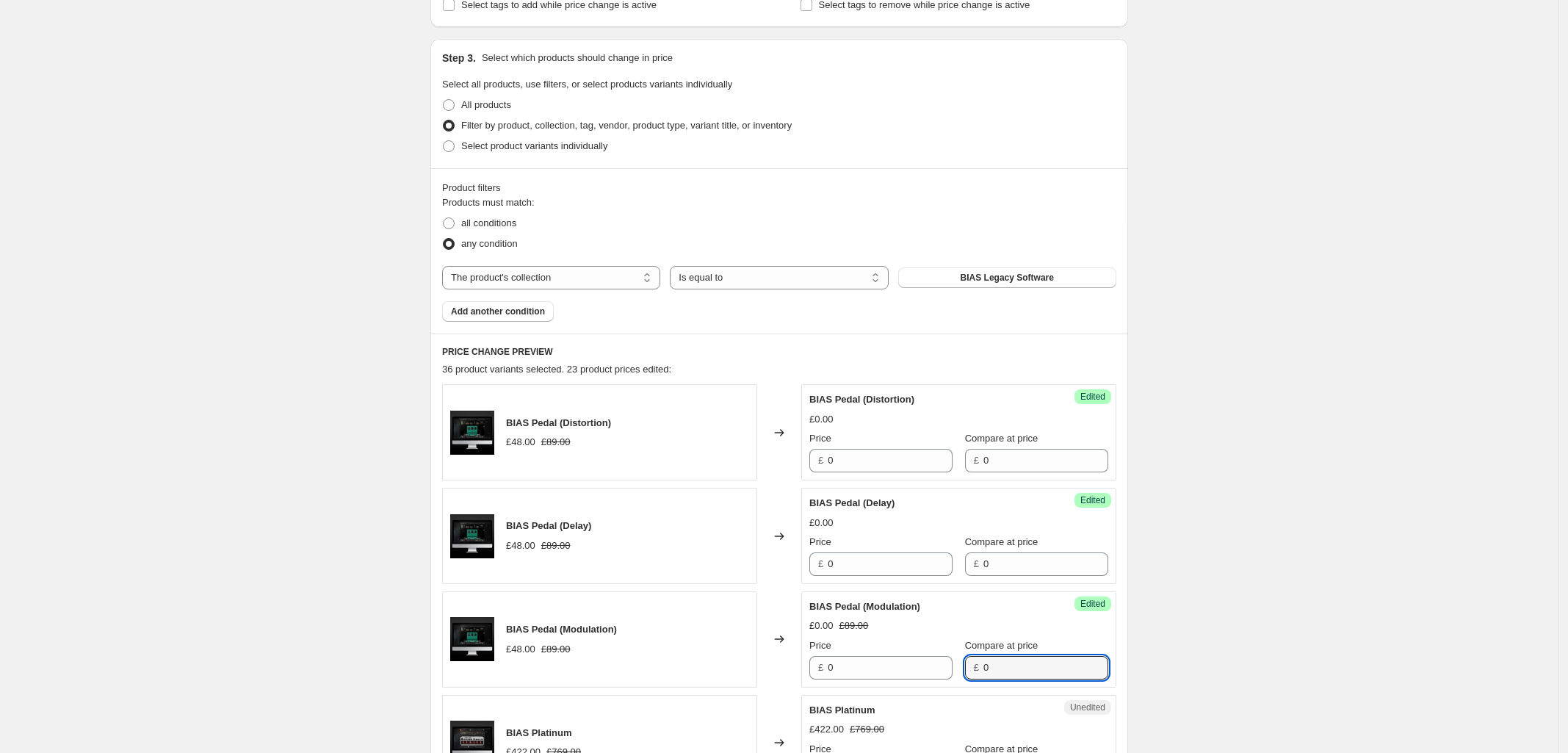
type input "0"
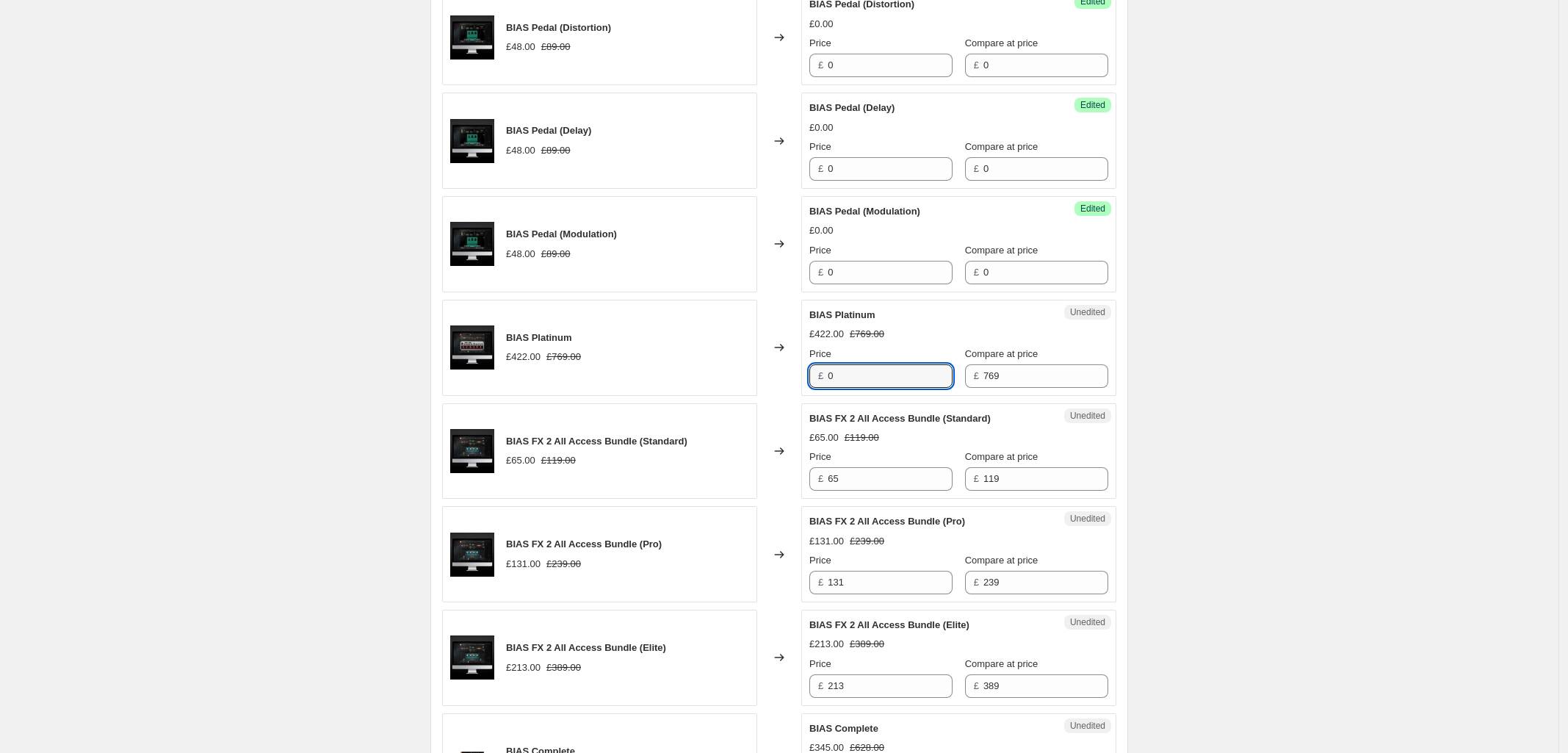
type input "0"
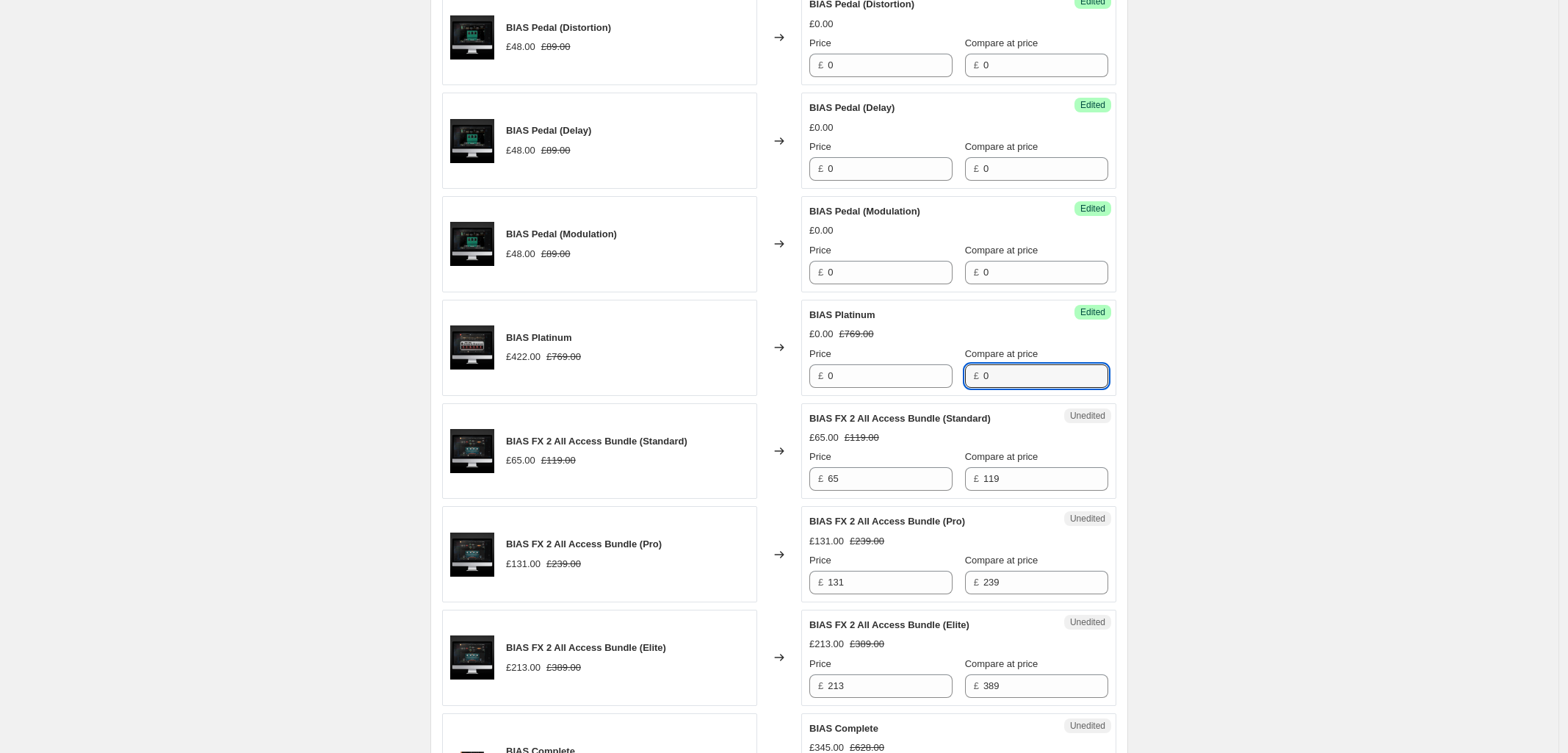
type input "0"
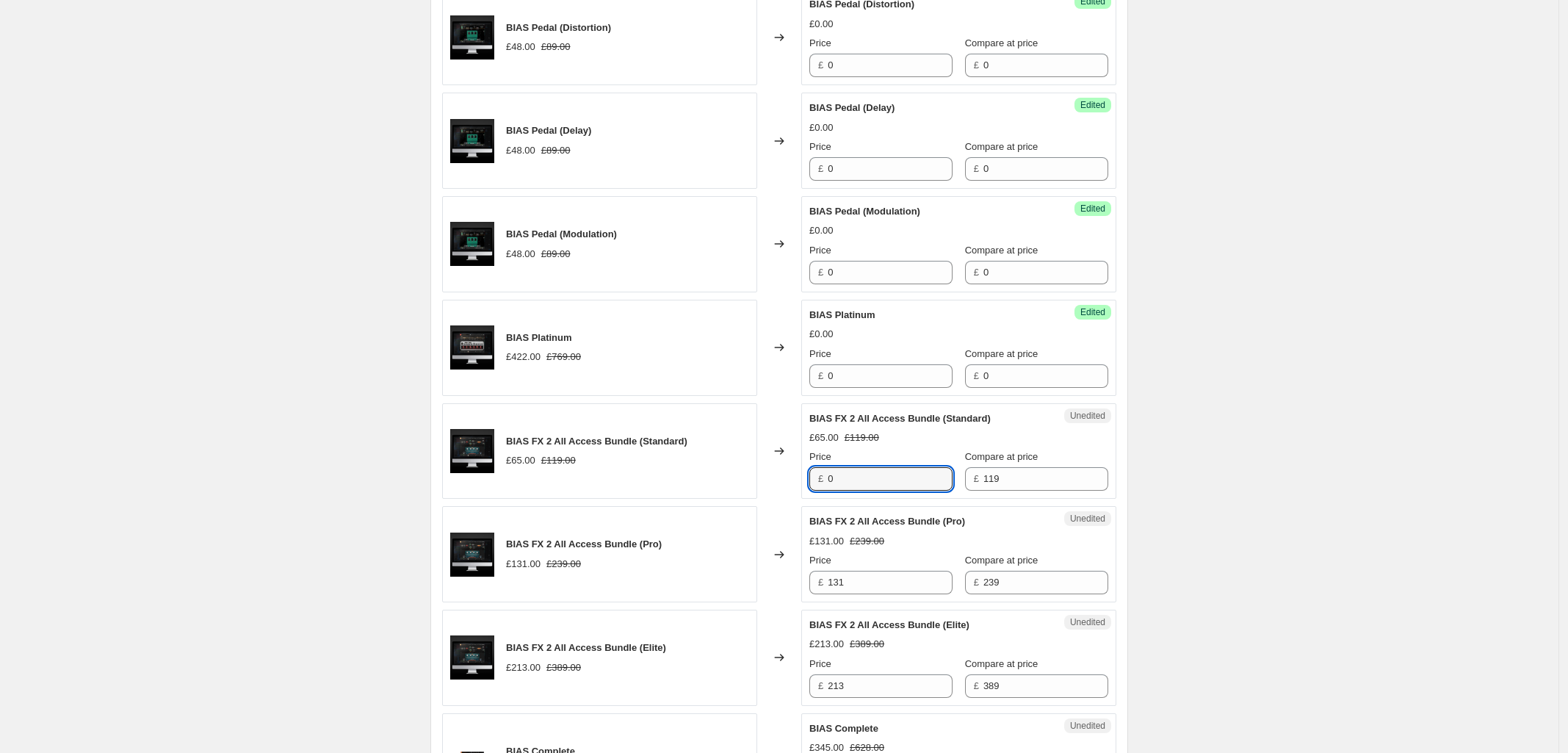
type input "0"
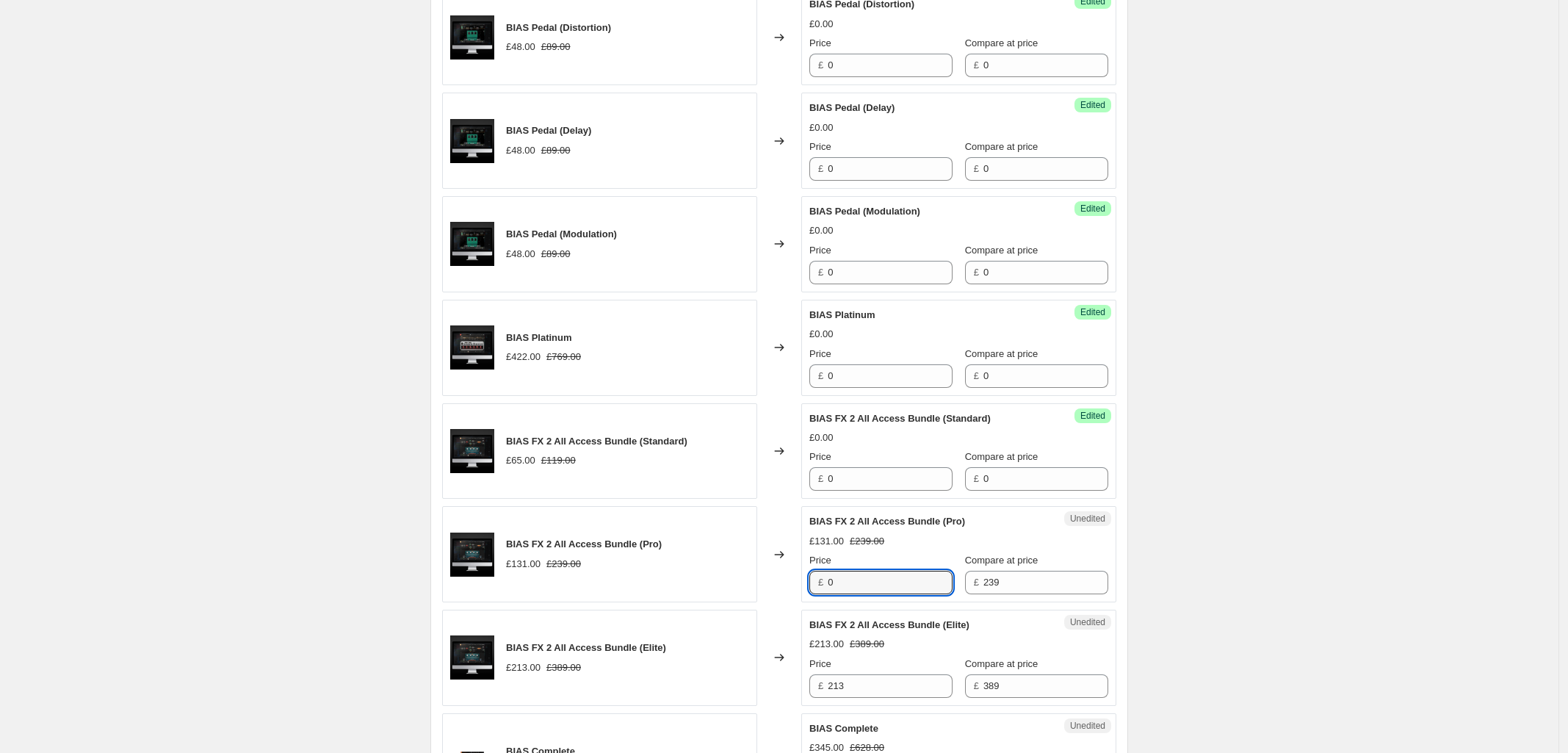
type input "0"
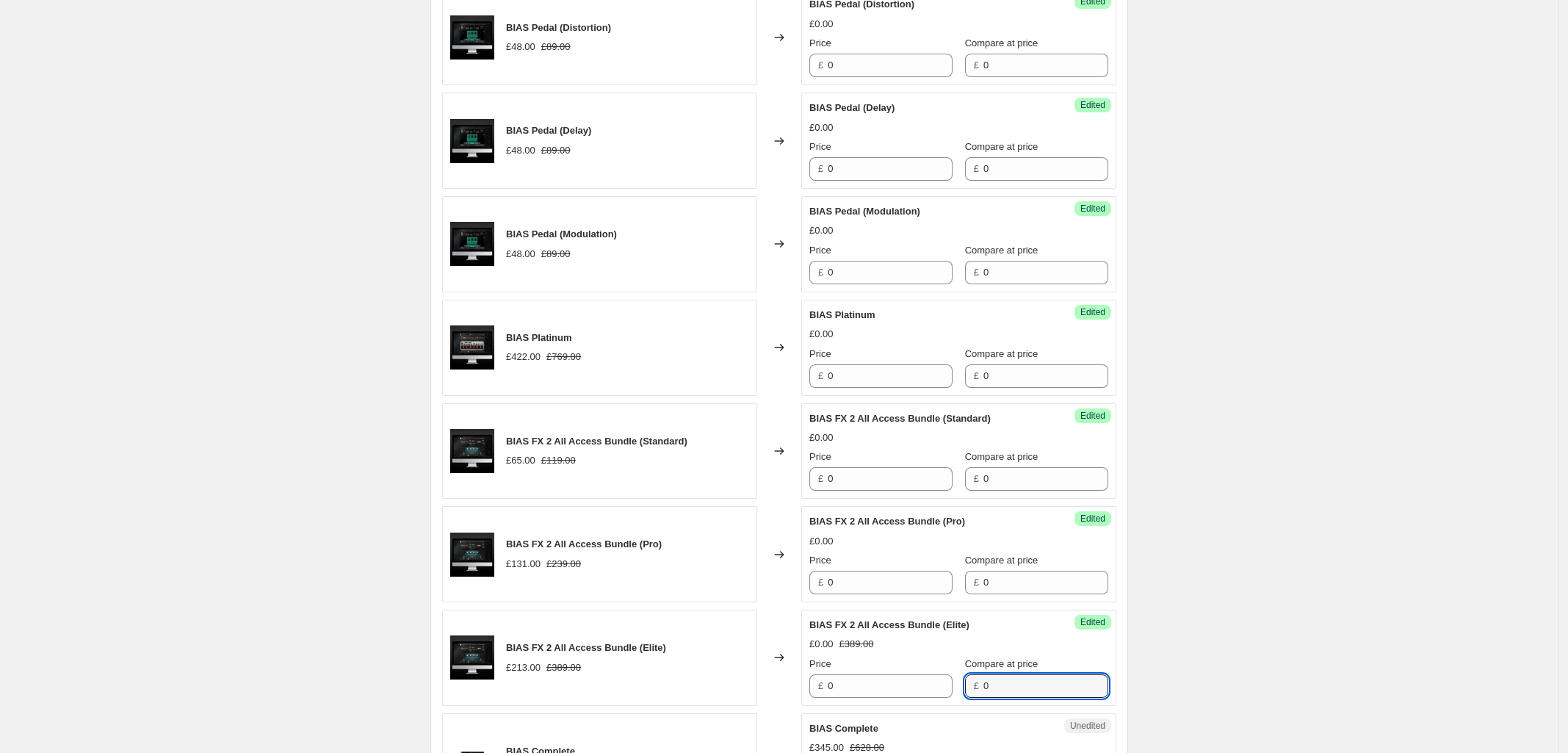
type input "0"
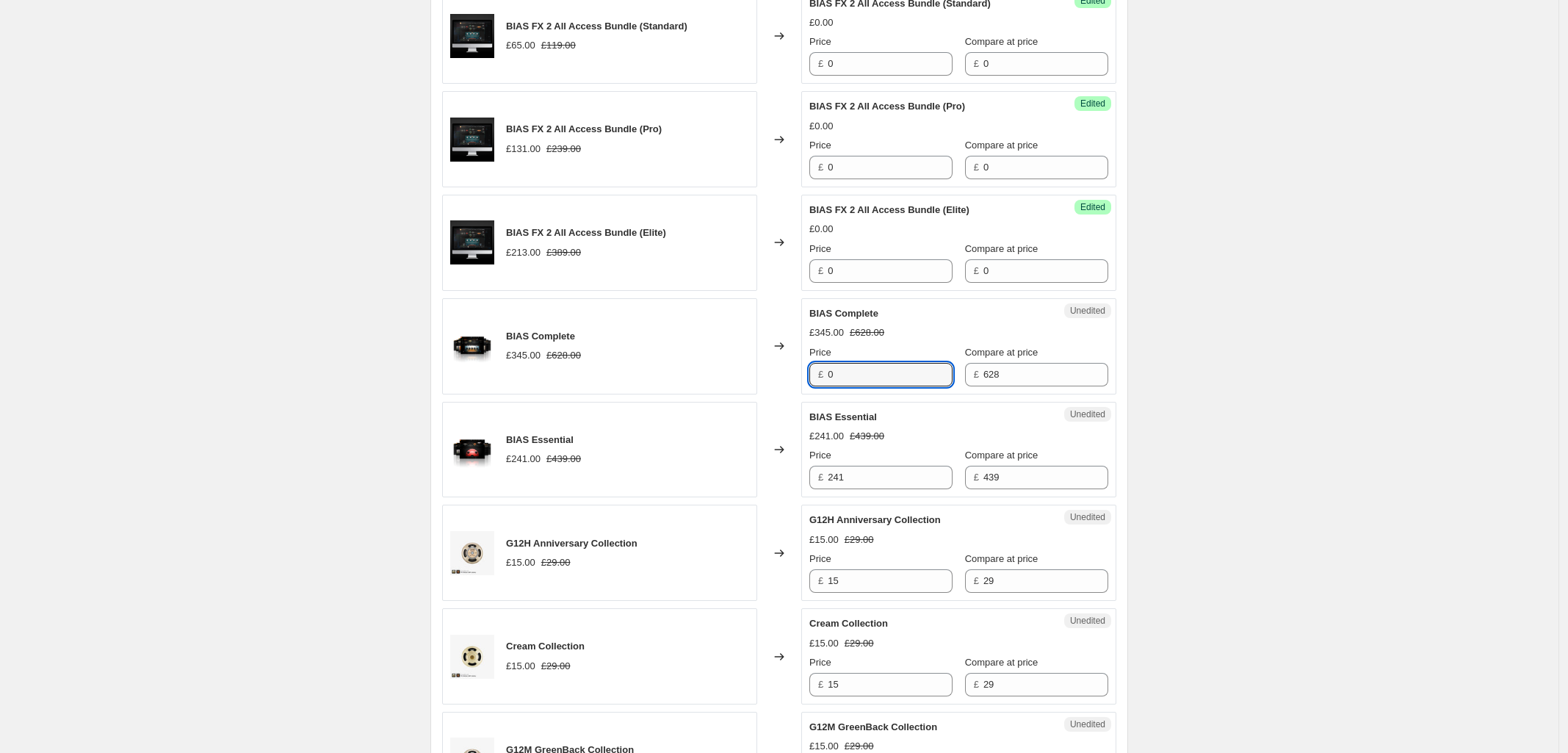
type input "0"
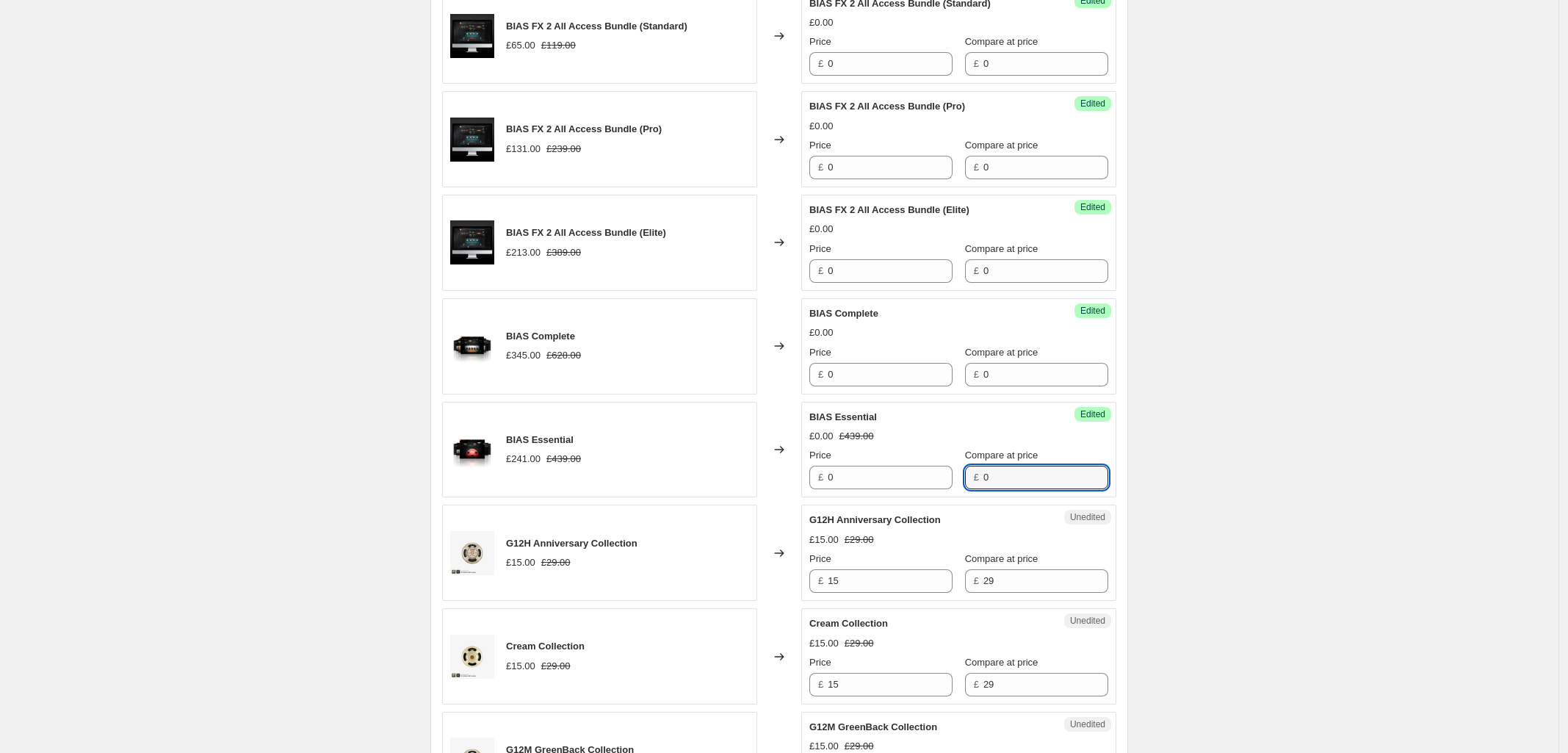
type input "0"
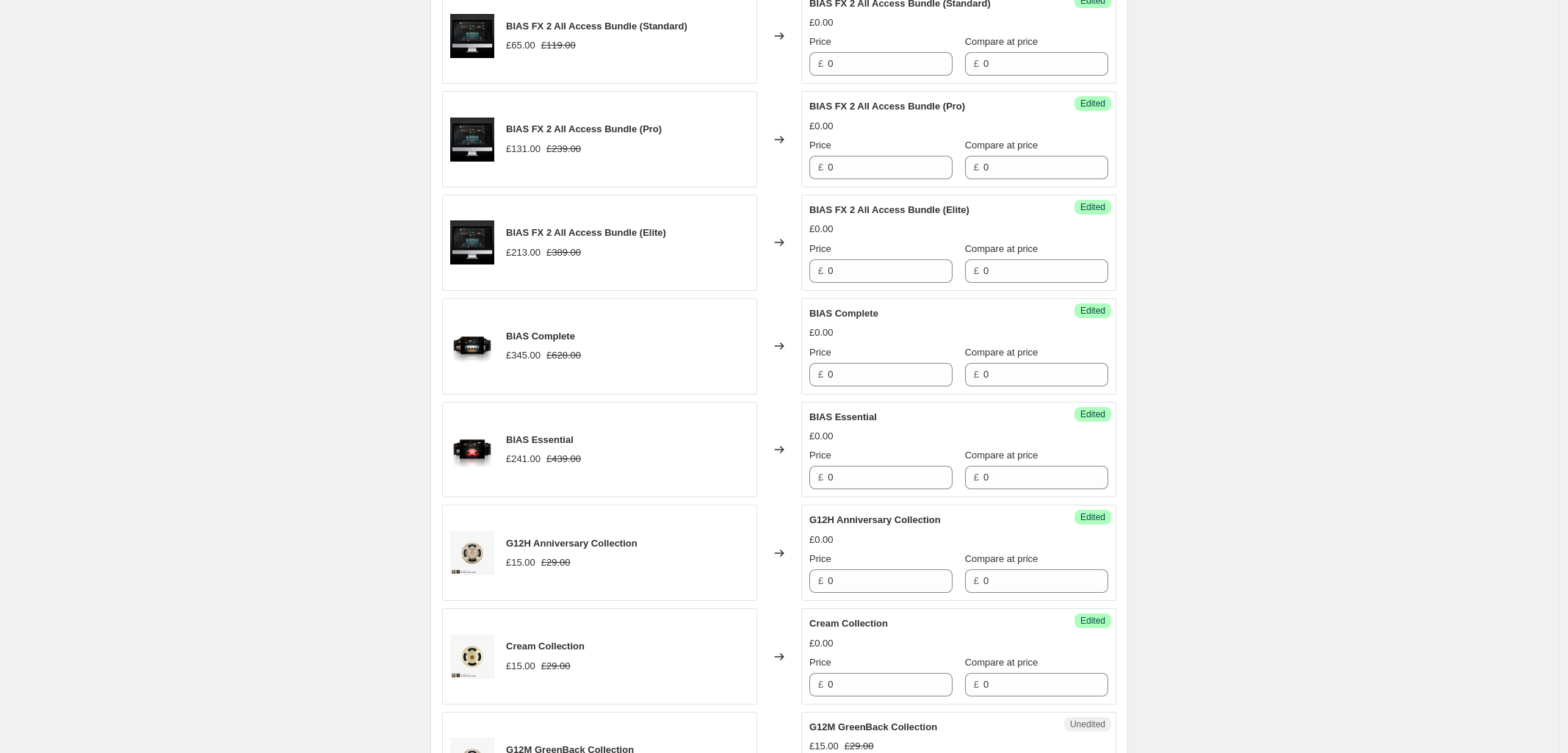
scroll to position [1500, 0]
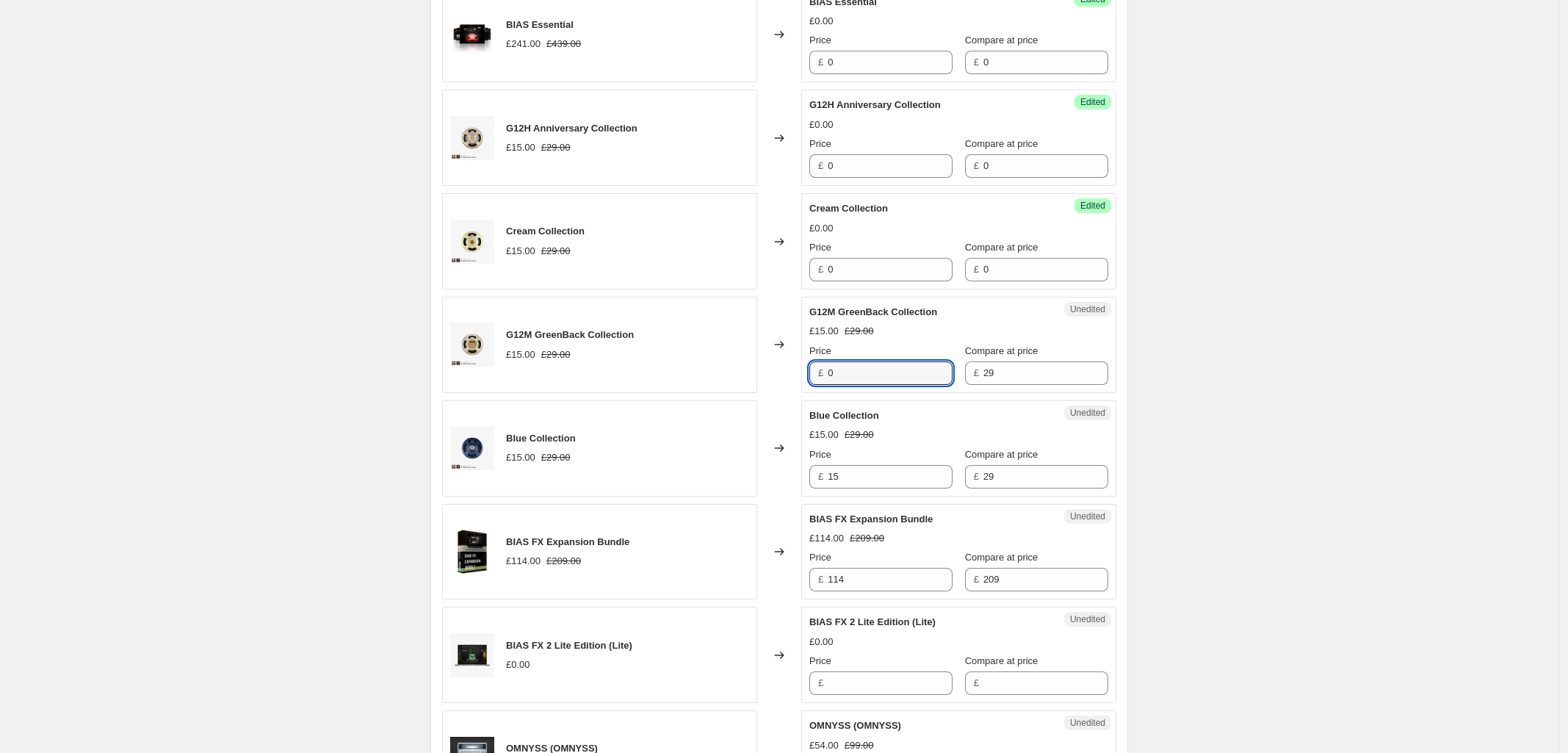
type input "0"
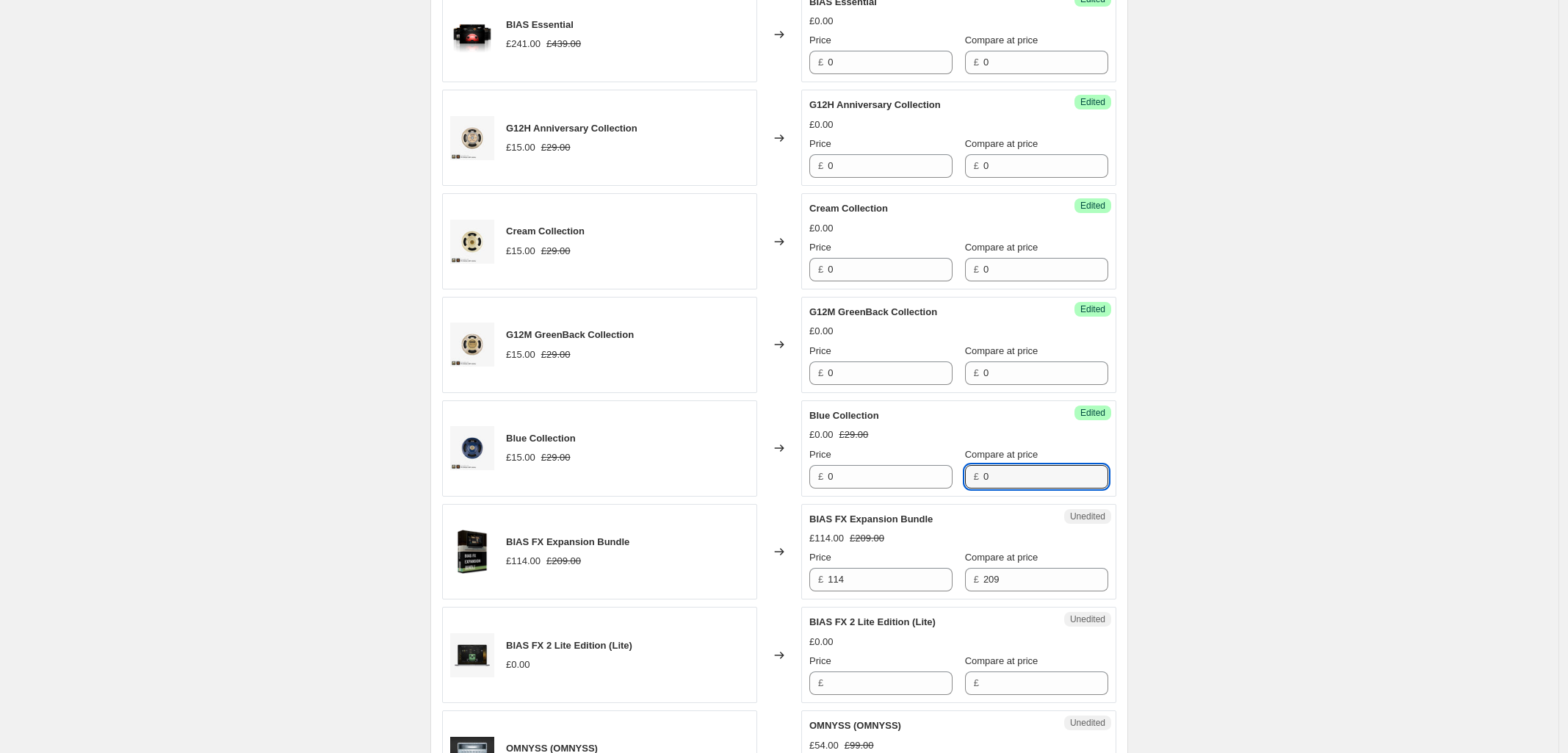
type input "0"
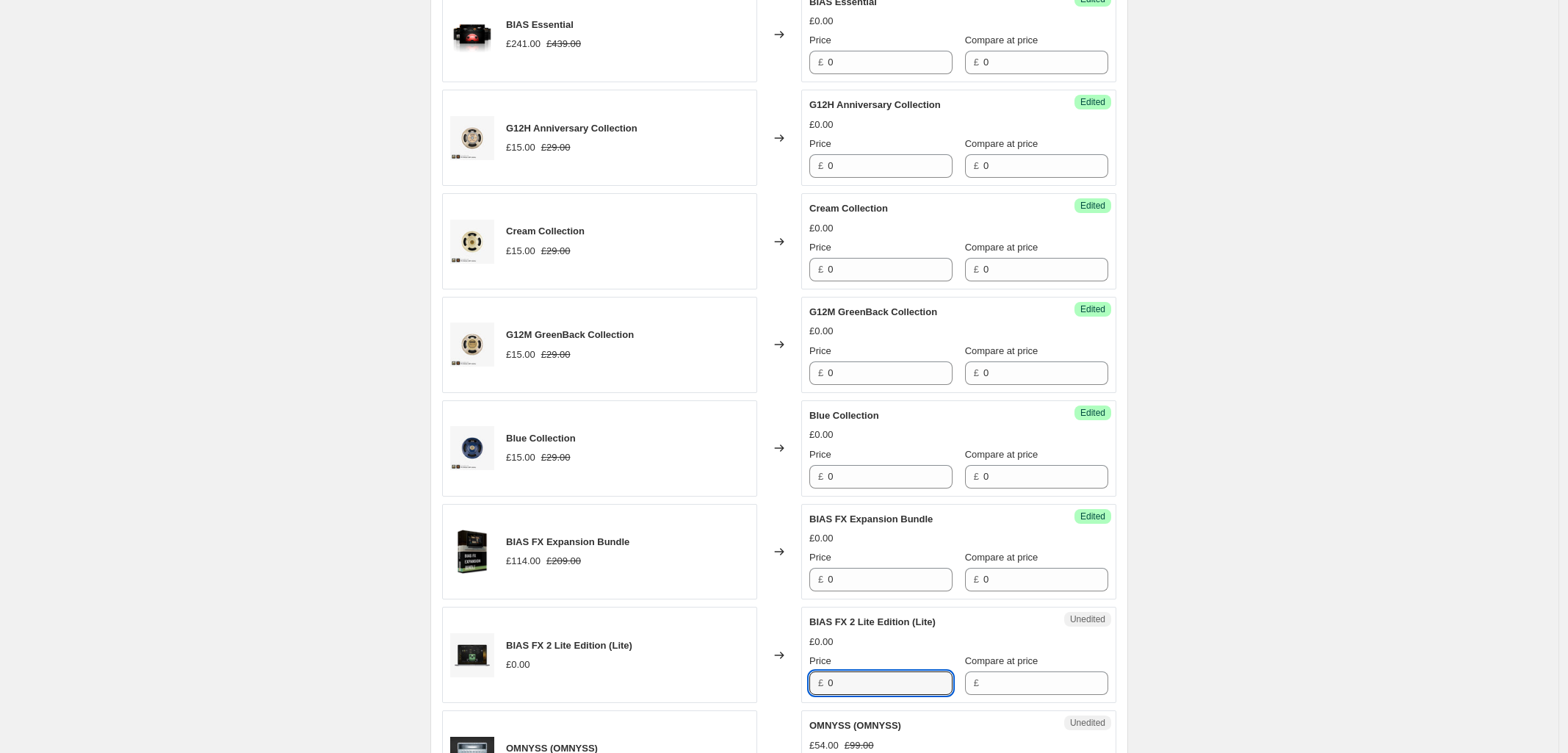
type input "0"
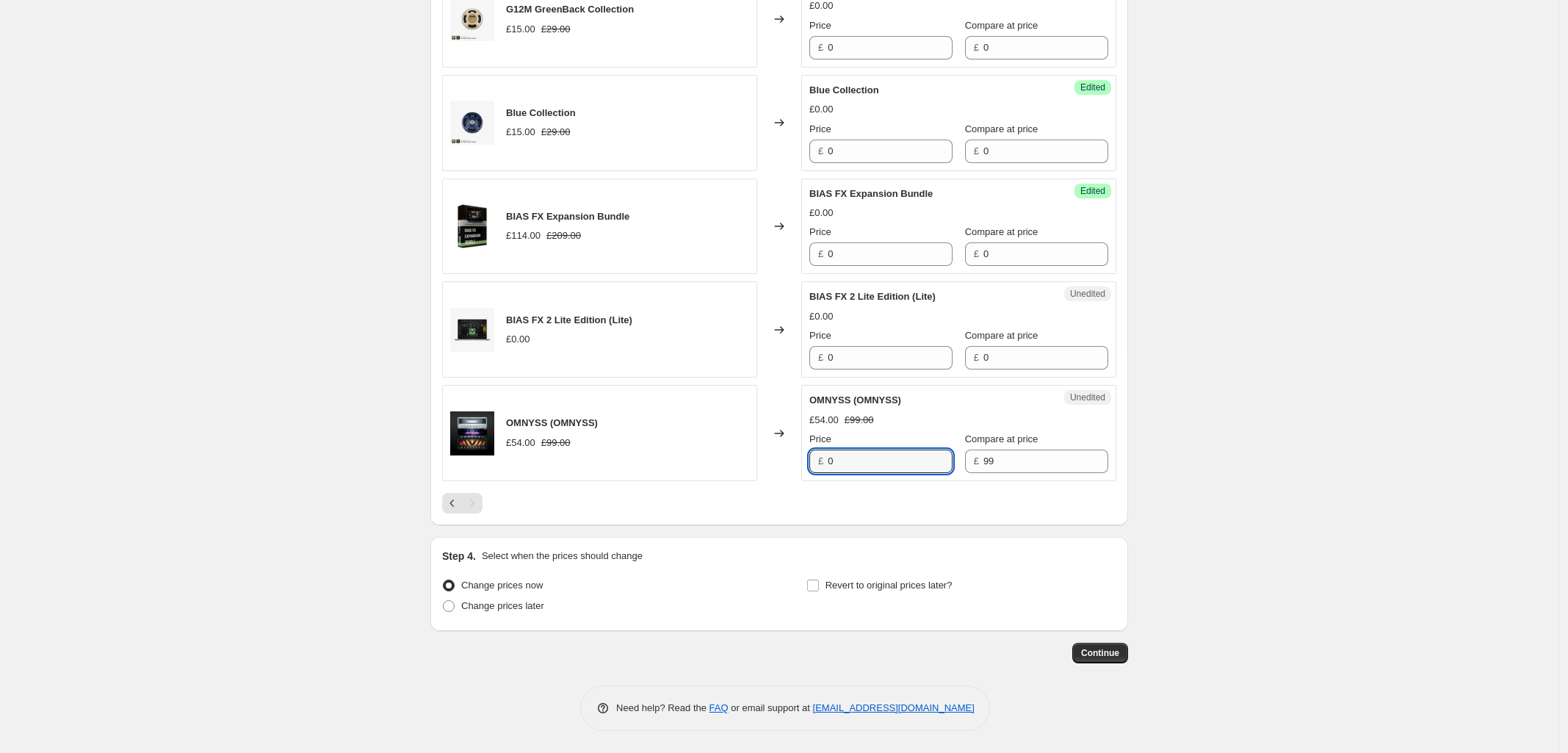
type input "0"
click at [1093, 657] on span "Continue" at bounding box center [1100, 653] width 38 height 12
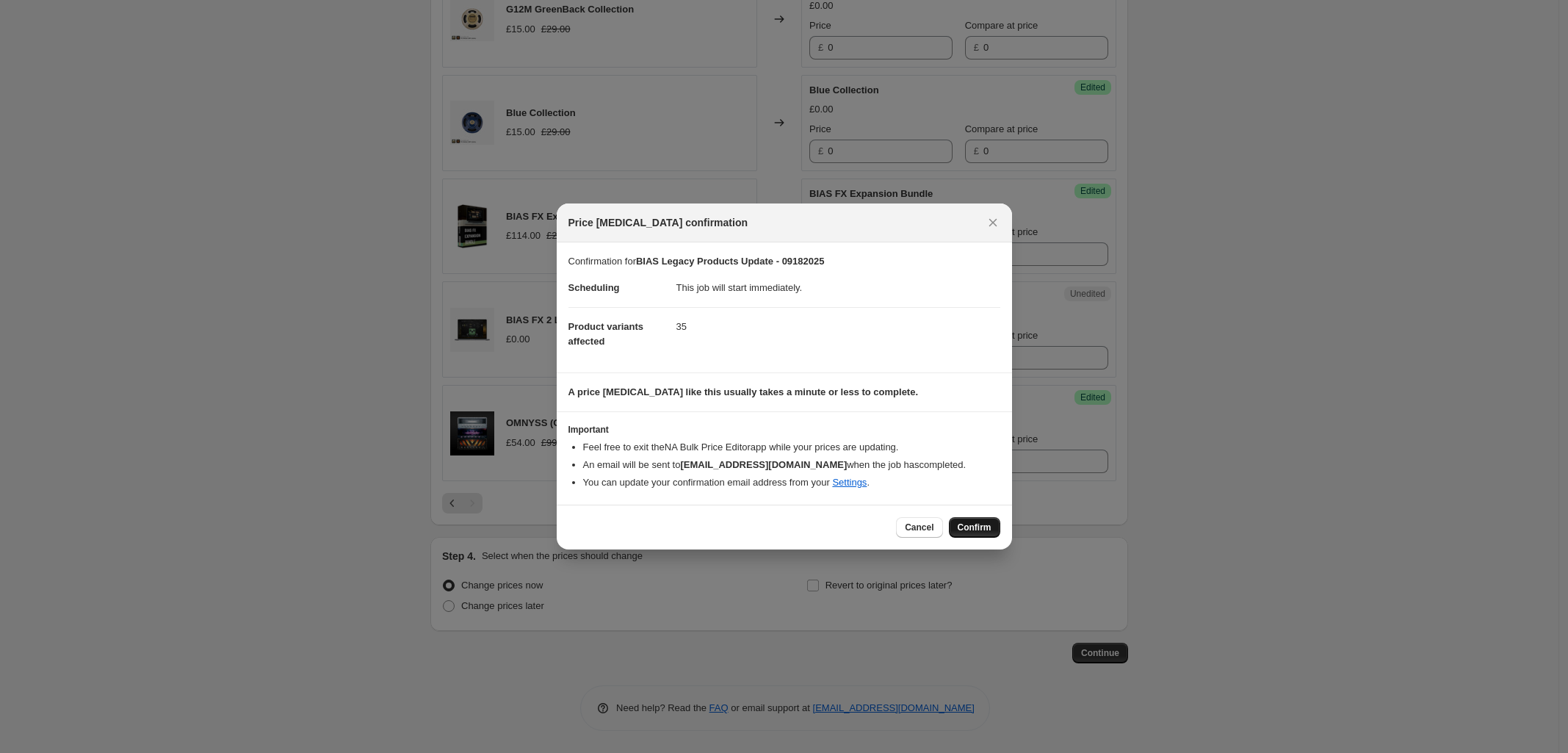
click at [974, 521] on button "Confirm" at bounding box center [975, 527] width 51 height 20
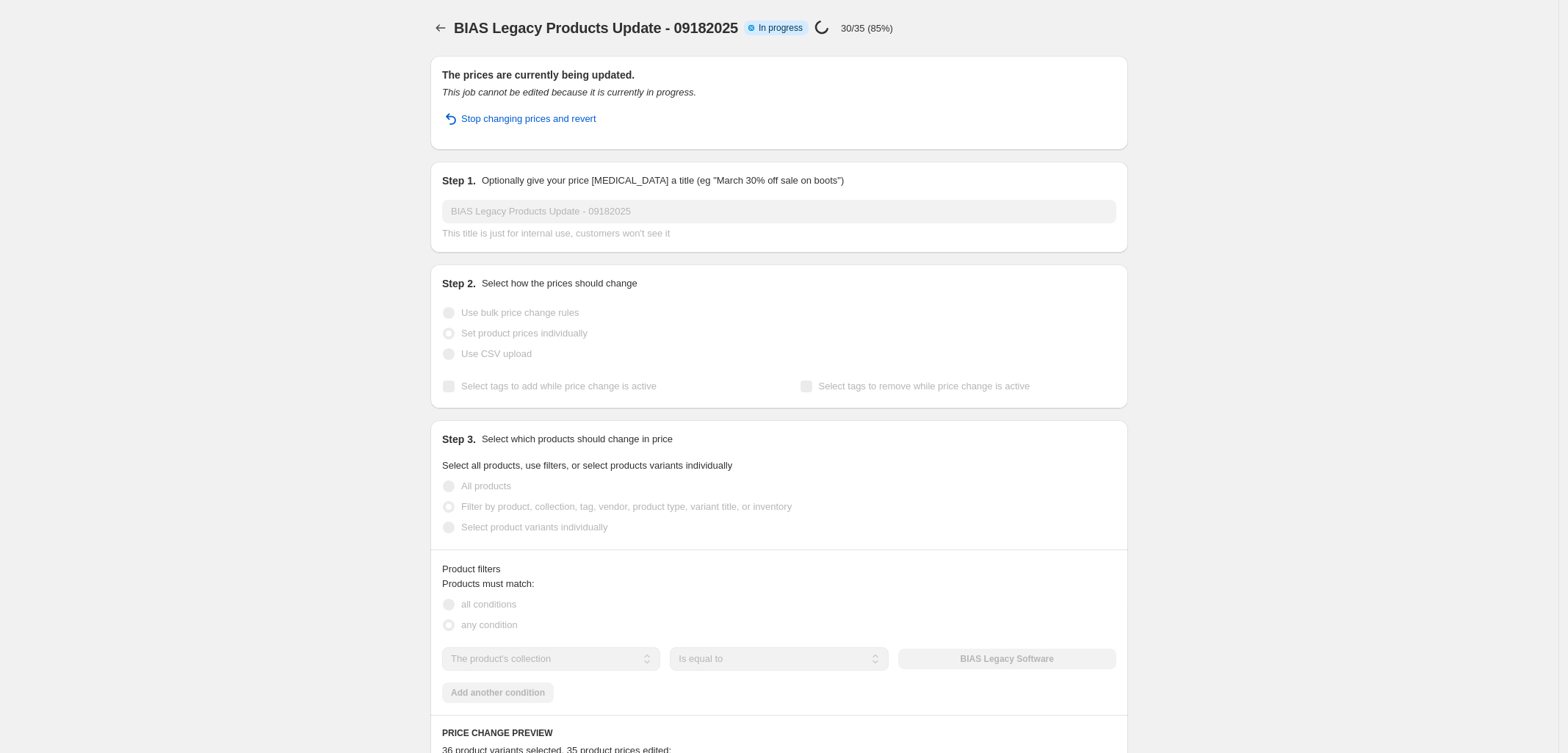
select select "collection"
